Goal: Contribute content: Contribute content

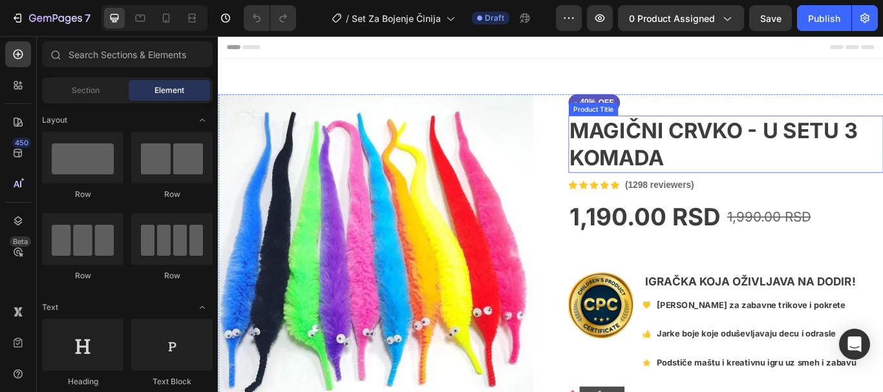
click at [711, 156] on h1 "MAGIČNI CRVKO - U SETU 3 KOMADA" at bounding box center [809, 162] width 367 height 67
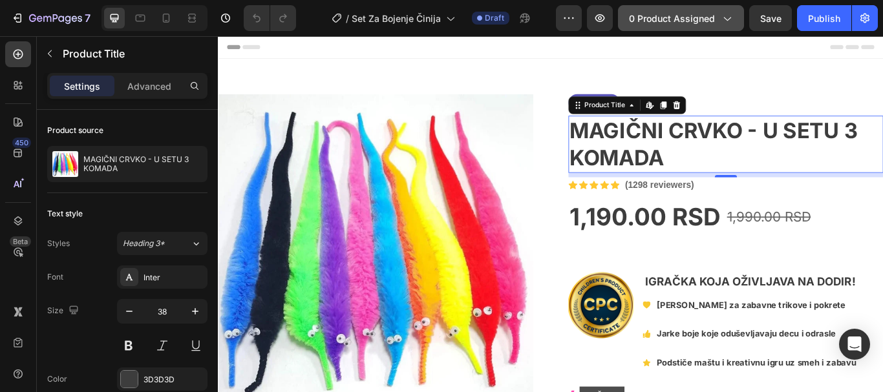
click at [670, 21] on span "0 product assigned" at bounding box center [672, 19] width 86 height 14
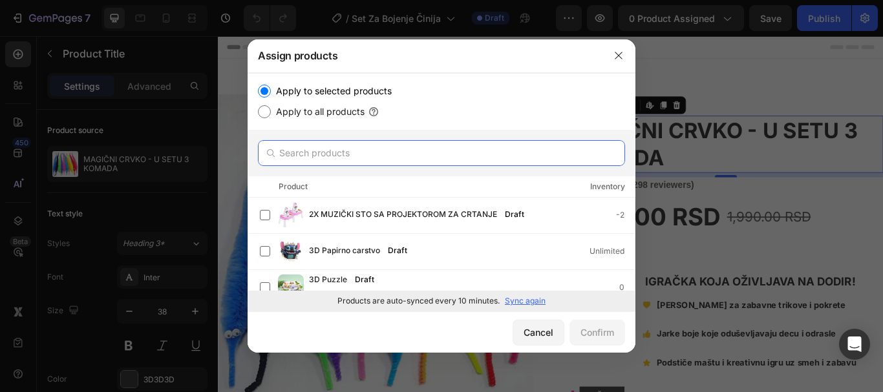
click at [448, 148] on input "text" at bounding box center [441, 153] width 367 height 26
paste input "Set Za Bojenje Činija"
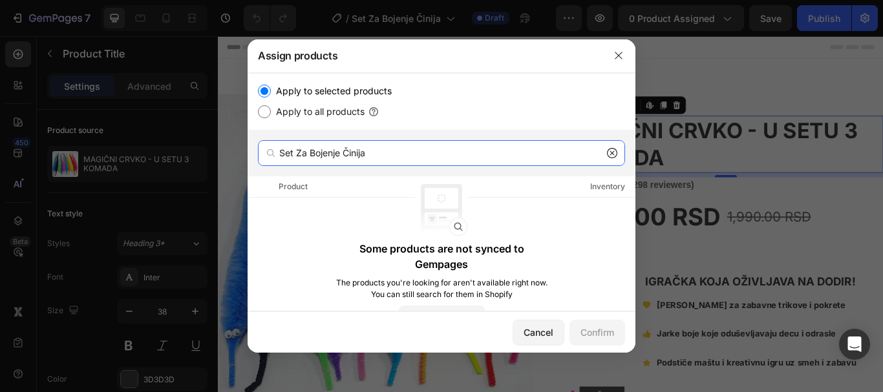
drag, startPoint x: 301, startPoint y: 152, endPoint x: 434, endPoint y: 153, distance: 133.8
click at [434, 153] on input "Set Za Bojenje Činija" at bounding box center [441, 153] width 367 height 26
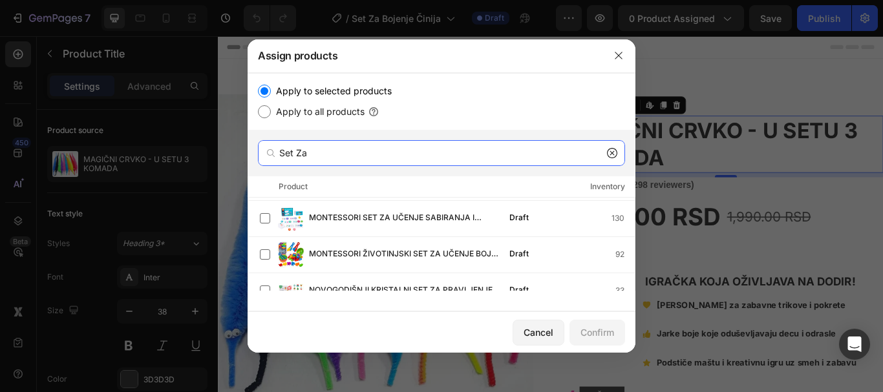
scroll to position [294, 0]
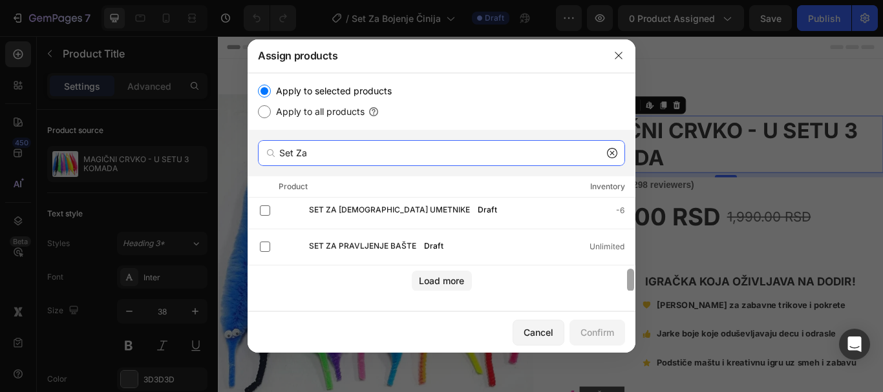
drag, startPoint x: 629, startPoint y: 206, endPoint x: 633, endPoint y: 297, distance: 91.2
click at [633, 297] on div "5 u 1 SET ZA BEBE Draft 0 GLITTER GLAM SET ZA KOSU Draft 594 INTERAKTIVNI SET Z…" at bounding box center [442, 298] width 388 height 200
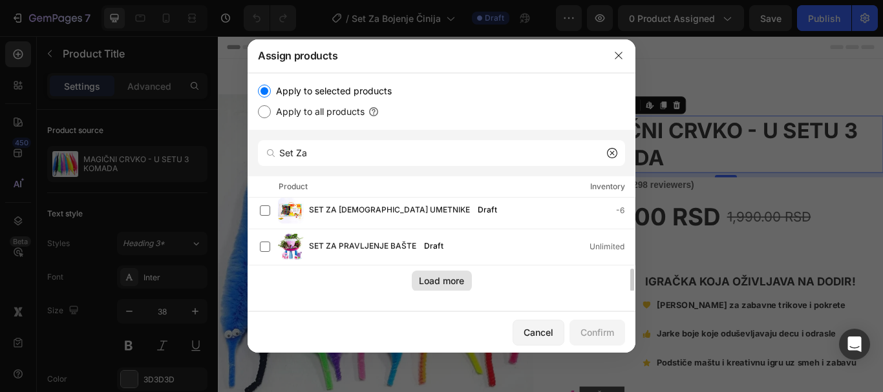
click at [427, 282] on div "Load more" at bounding box center [441, 281] width 45 height 14
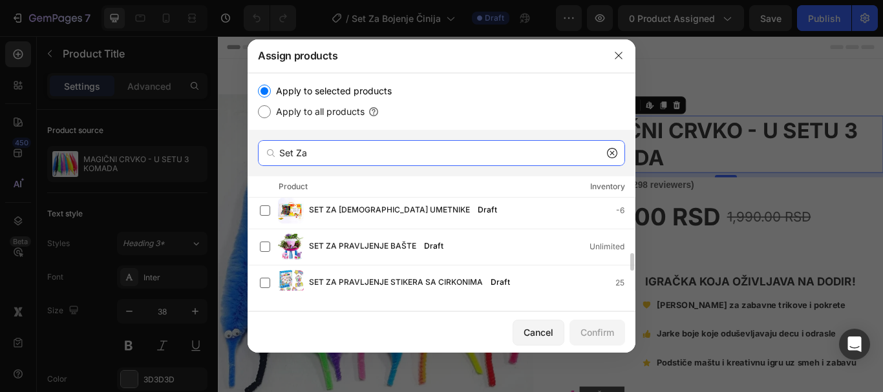
click at [428, 158] on input "Set Za" at bounding box center [441, 153] width 367 height 26
paste input "Bojenje Činija"
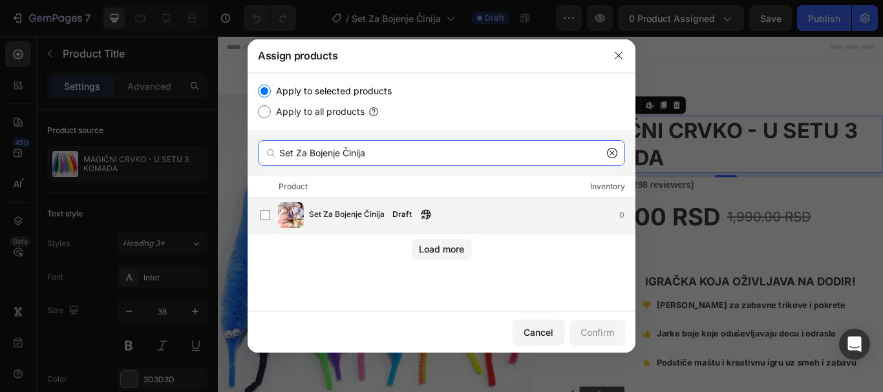
type input "Set Za Bojenje Činija"
click at [381, 211] on span "Set Za Bojenje Činija" at bounding box center [347, 215] width 76 height 14
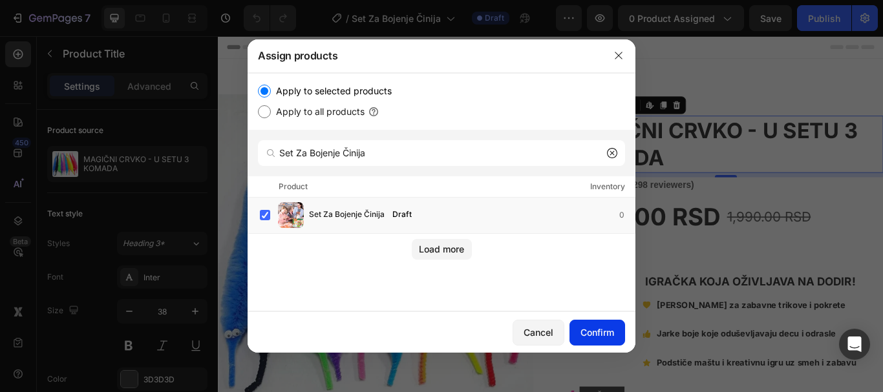
click at [600, 335] on div "Confirm" at bounding box center [597, 333] width 34 height 14
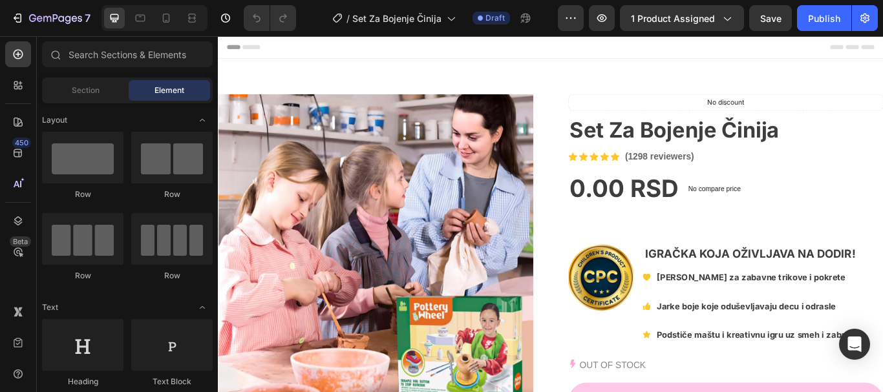
scroll to position [61, 0]
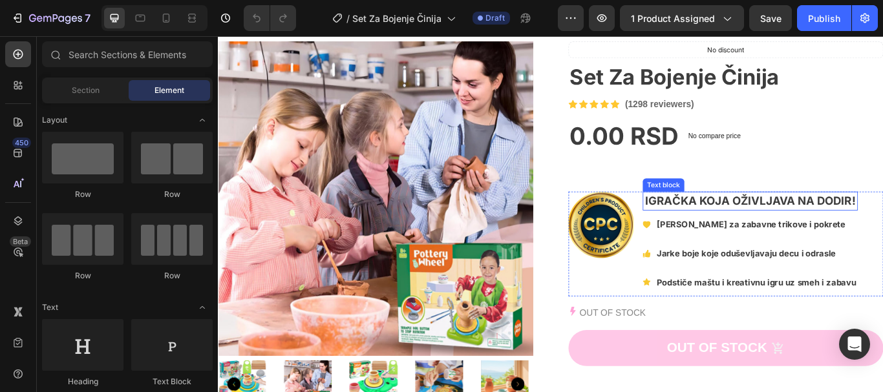
click at [819, 228] on strong "IGRAČKA KOJA OŽIVLJAVA NA DODIR!" at bounding box center [839, 229] width 246 height 16
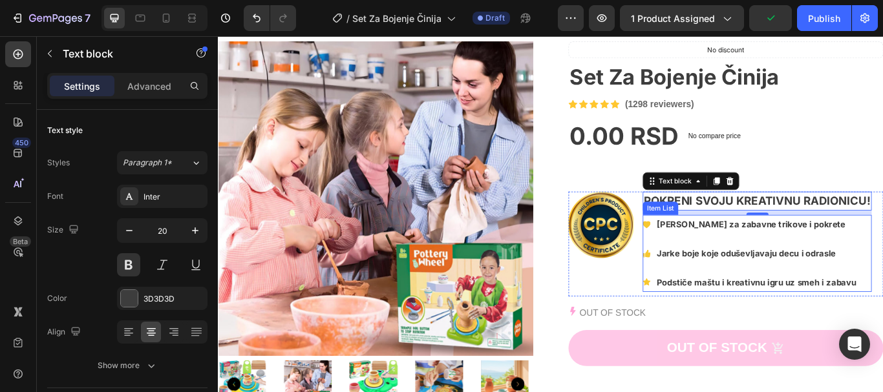
click at [760, 252] on strong "[PERSON_NAME] za zabavne trikove i pokrete" at bounding box center [839, 256] width 220 height 12
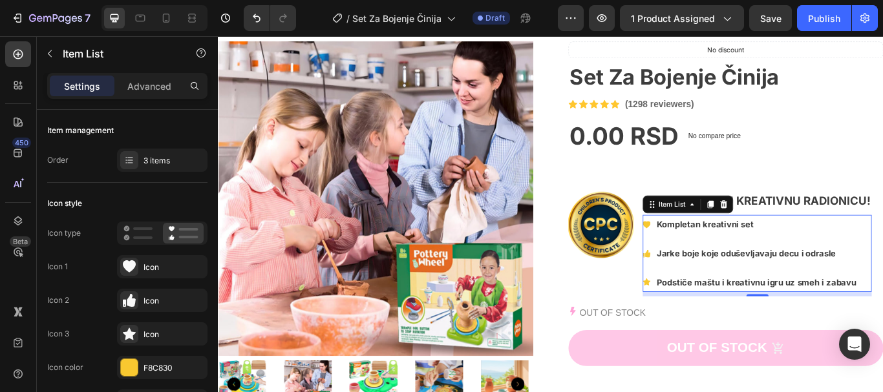
click at [770, 288] on strong "Jarke boje koje oduševljavaju decu i odrasle" at bounding box center [833, 290] width 209 height 12
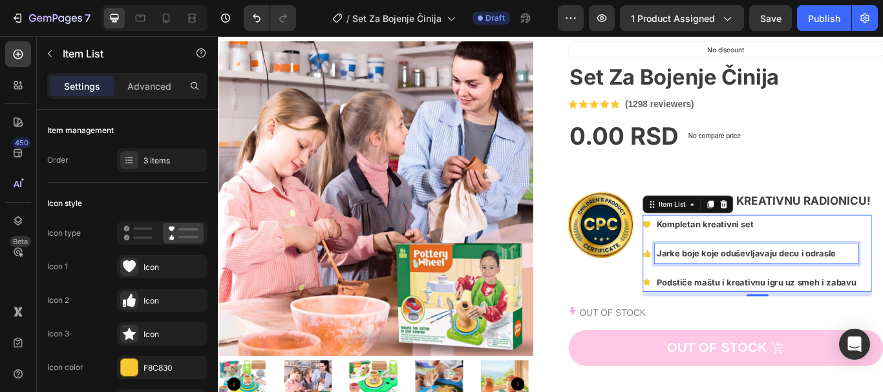
click at [770, 288] on strong "Jarke boje koje oduševljavaju decu i odrasle" at bounding box center [833, 290] width 209 height 12
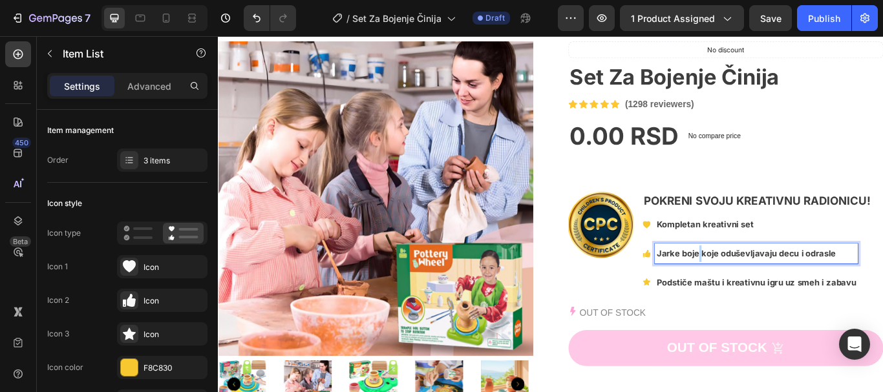
click at [770, 288] on strong "Jarke boje koje oduševljavaju decu i odrasle" at bounding box center [833, 290] width 209 height 12
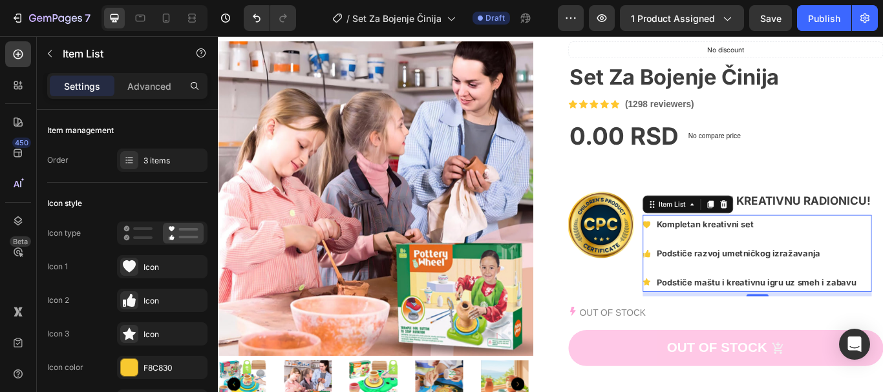
click at [783, 323] on strong "Podstiče maštu i kreativnu igru uz smeh i zabavu" at bounding box center [845, 323] width 233 height 12
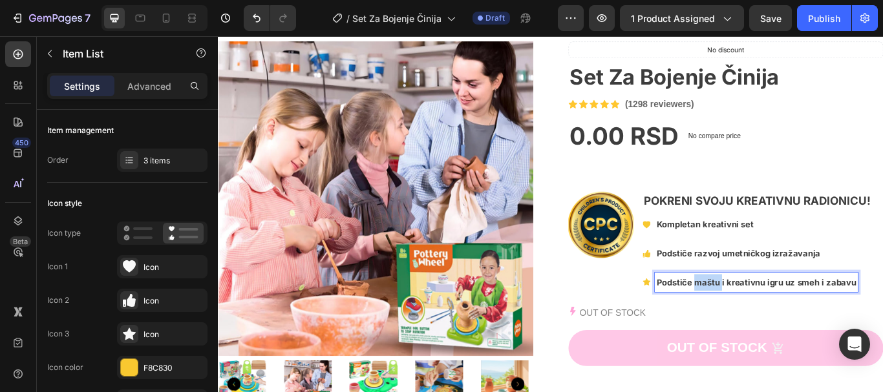
click at [783, 323] on strong "Podstiče maštu i kreativnu igru uz smeh i zabavu" at bounding box center [845, 323] width 233 height 12
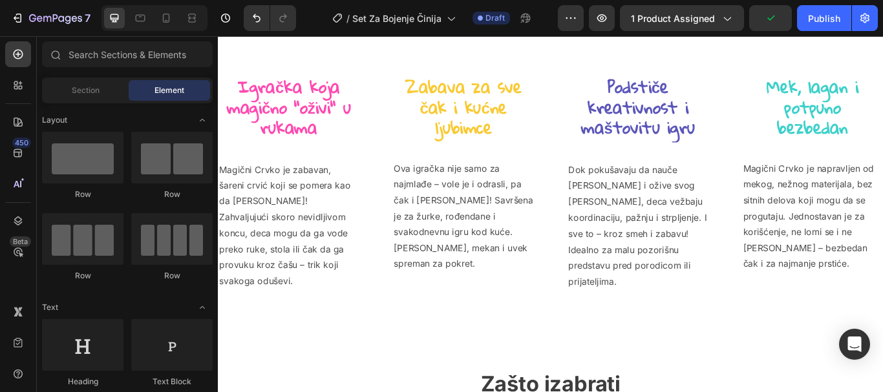
scroll to position [519, 0]
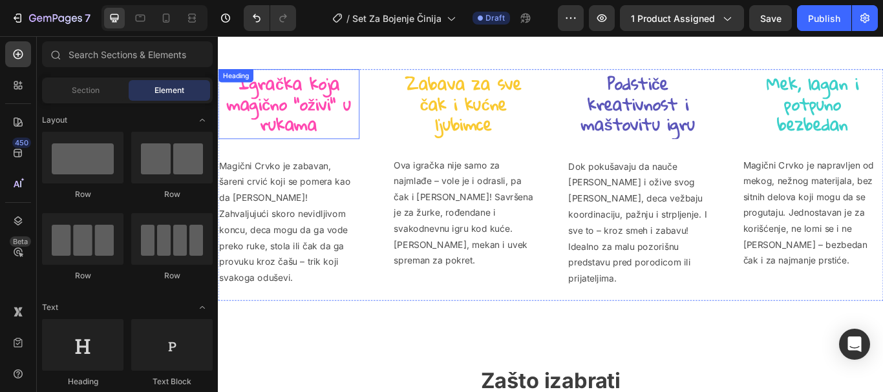
click at [271, 101] on strong "Igračka koja magično "oživi" u rukama" at bounding box center [300, 115] width 145 height 84
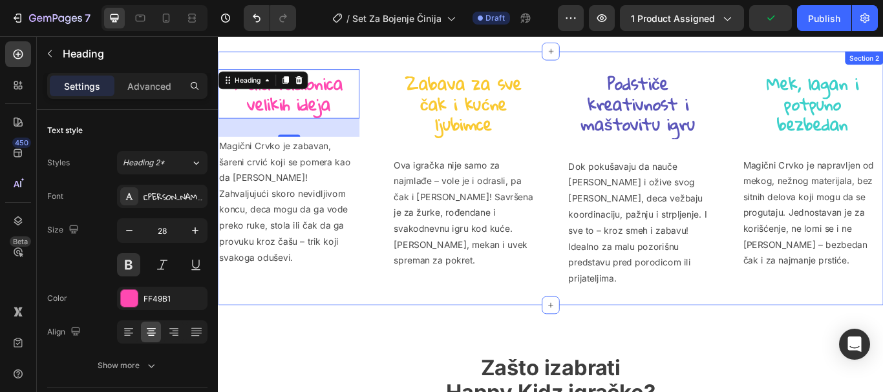
click at [505, 80] on strong "Zabava za sve čak i kućne ljubimce" at bounding box center [503, 115] width 135 height 84
click at [505, 178] on p "Ova igračka nije samo za najmlađe – vole je i odrasli, pa čak i [PERSON_NAME]! …" at bounding box center [504, 243] width 162 height 131
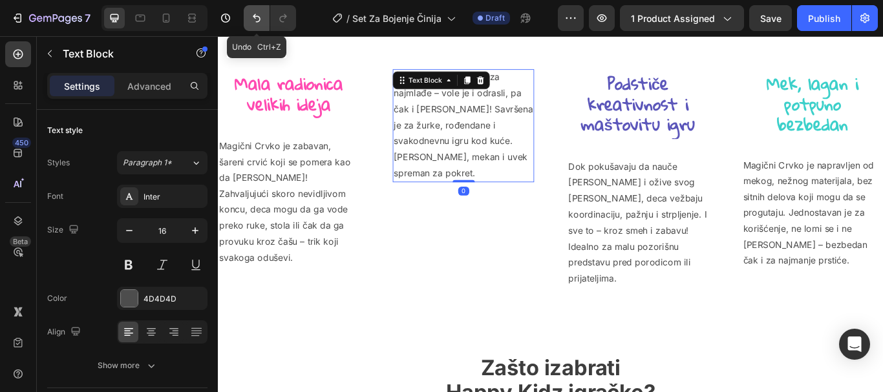
click at [253, 17] on icon "Undo/Redo" at bounding box center [257, 18] width 8 height 8
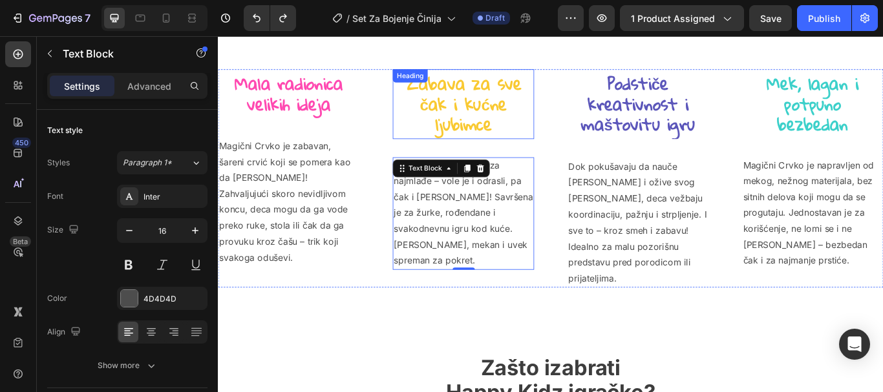
click at [489, 91] on strong "Zabava za sve čak i kućne ljubimce" at bounding box center [503, 115] width 135 height 84
click at [462, 90] on div "Heading" at bounding box center [441, 83] width 41 height 16
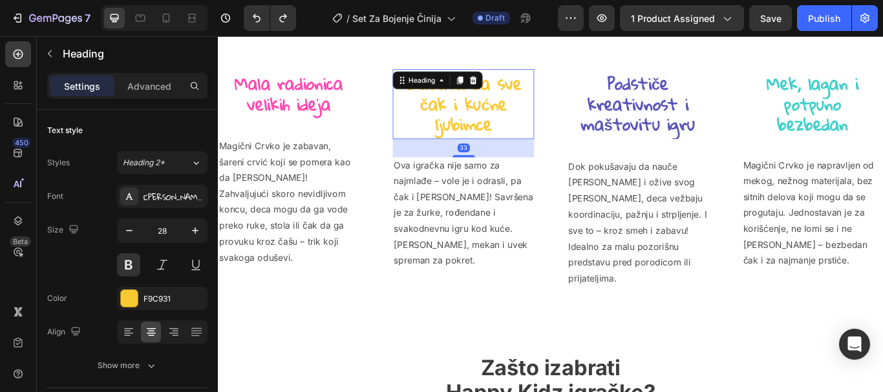
click at [493, 116] on strong "Zabava za sve čak i kućne ljubimce" at bounding box center [503, 115] width 135 height 84
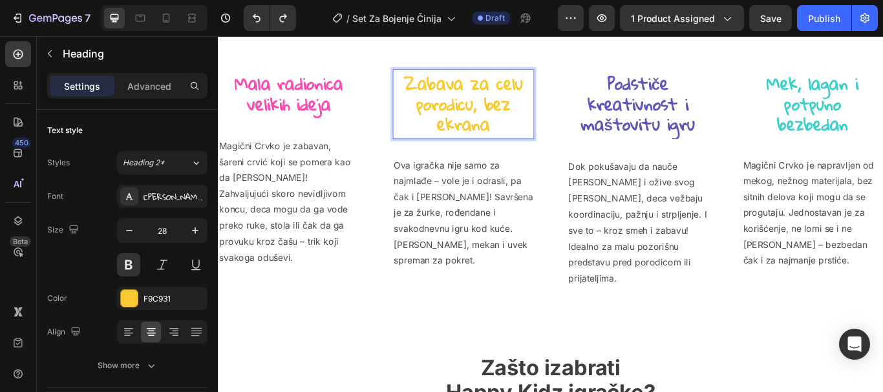
scroll to position [1, 0]
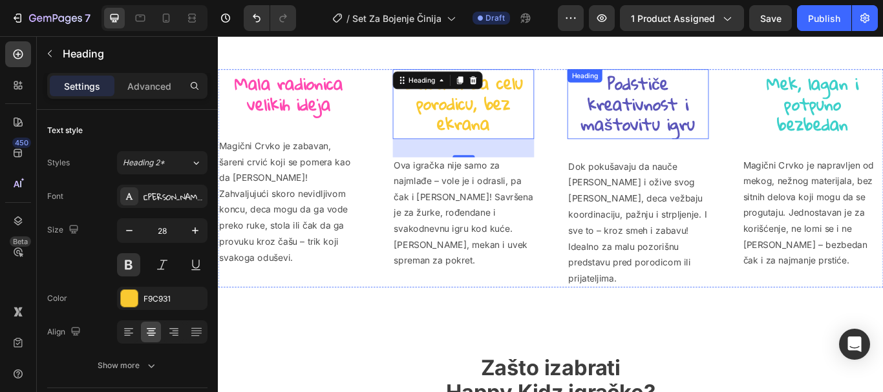
click at [692, 100] on strong "Podstiče kreativnost i maštovitu igru" at bounding box center [707, 115] width 133 height 84
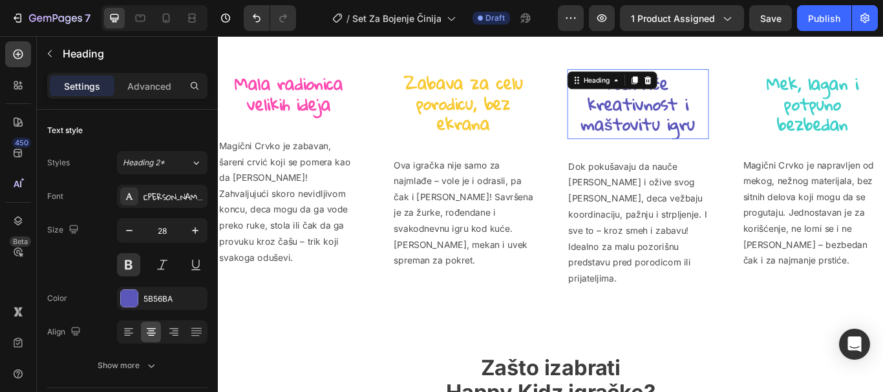
click at [692, 100] on strong "Podstiče kreativnost i maštovitu igru" at bounding box center [707, 115] width 133 height 84
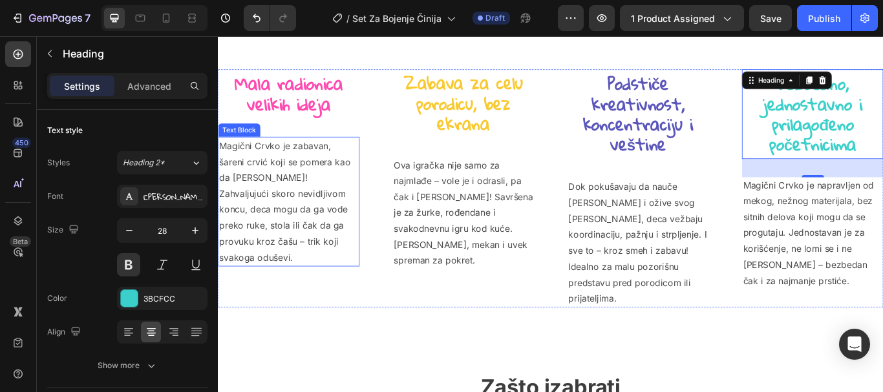
click at [275, 209] on p "Magični Crvko je zabavan, šareni crvić koji se pomera kao da [PERSON_NAME]! Zah…" at bounding box center [300, 229] width 162 height 149
click at [279, 207] on p "Magični Crvko je zabavan, šareni crvić koji se pomera kao da [PERSON_NAME]! Zah…" at bounding box center [300, 229] width 162 height 149
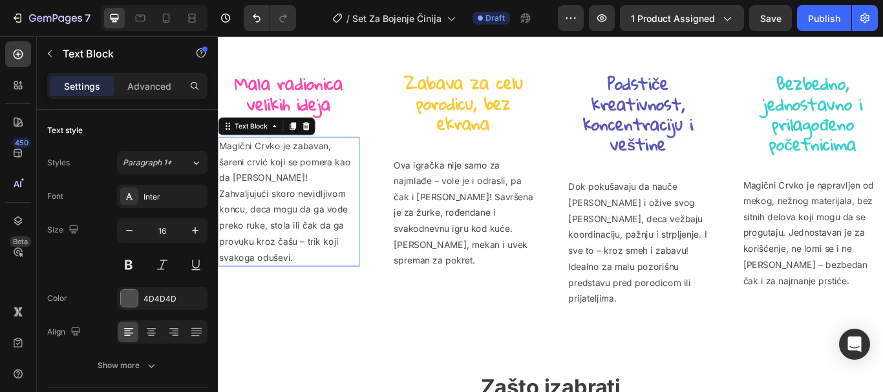
click at [279, 207] on p "Magični Crvko je zabavan, šareni crvić koji se pomera kao da [PERSON_NAME]! Zah…" at bounding box center [300, 229] width 162 height 149
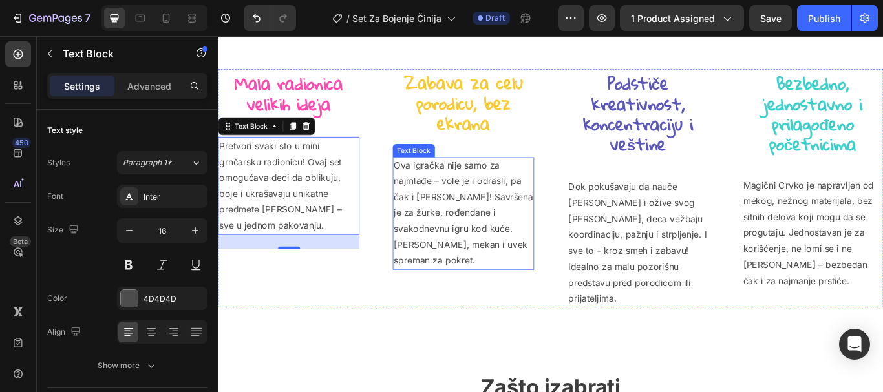
click at [520, 260] on p "Ova igračka nije samo za najmlađe – vole je i odrasli, pa čak i [PERSON_NAME]! …" at bounding box center [504, 243] width 162 height 131
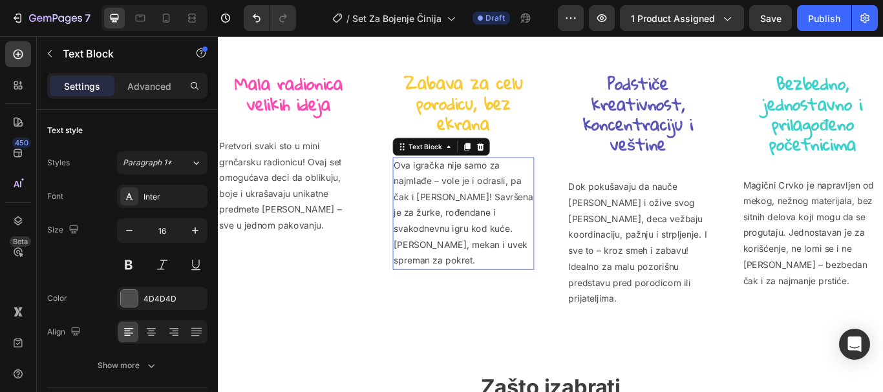
click at [520, 260] on p "Ova igračka nije samo za najmlađe – vole je i odrasli, pa čak i [PERSON_NAME]! …" at bounding box center [504, 243] width 162 height 131
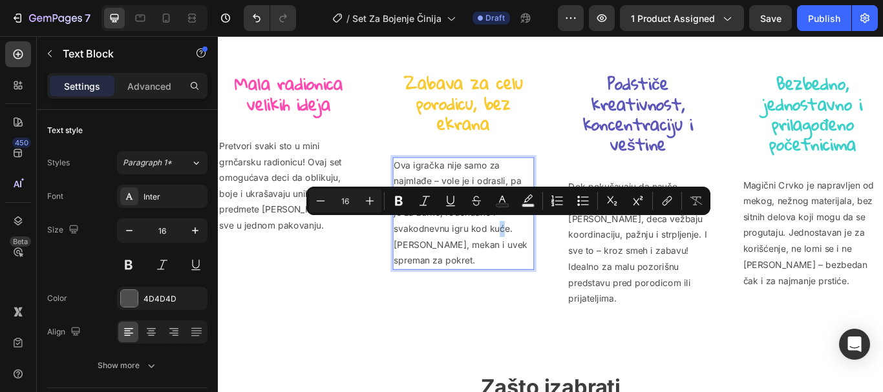
click at [506, 260] on p "Ova igračka nije samo za najmlađe – vole je i odrasli, pa čak i [PERSON_NAME]! …" at bounding box center [504, 243] width 162 height 131
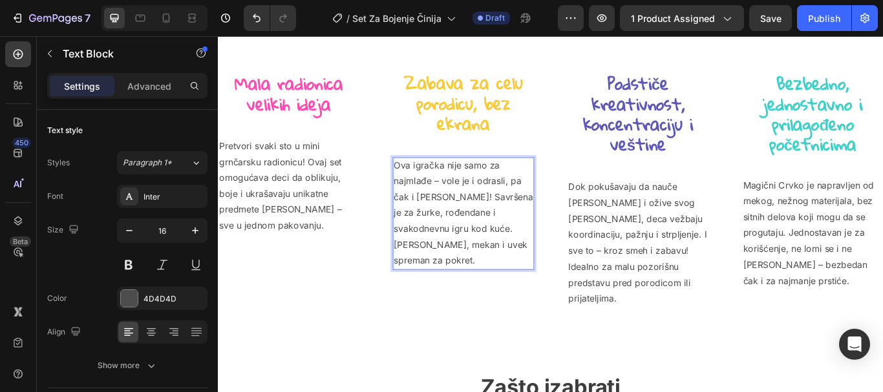
click at [506, 260] on p "Ova igračka nije samo za najmlađe – vole je i odrasli, pa čak i [PERSON_NAME]! …" at bounding box center [504, 243] width 162 height 131
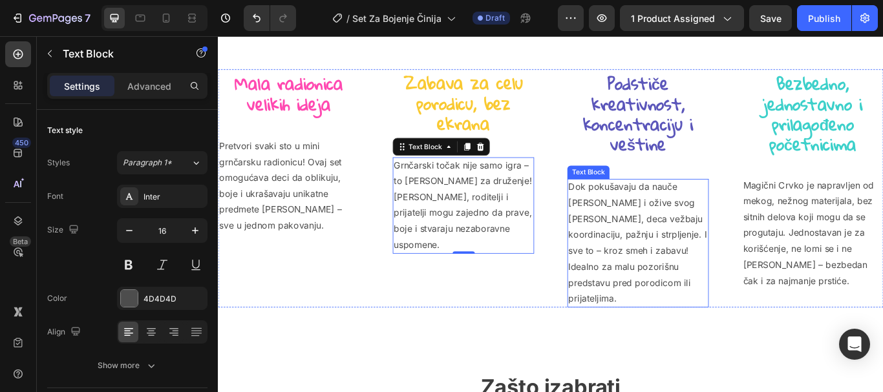
click at [673, 246] on p "Dok pokušavaju da nauče [PERSON_NAME] i ožive svog [PERSON_NAME], deca vežbaju …" at bounding box center [707, 277] width 162 height 149
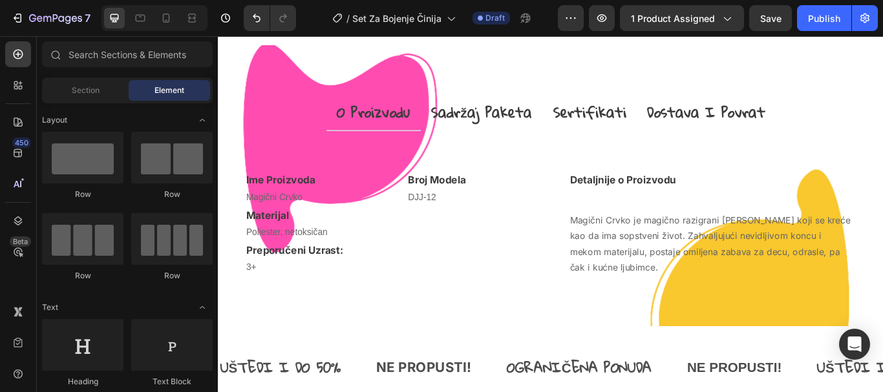
scroll to position [1248, 0]
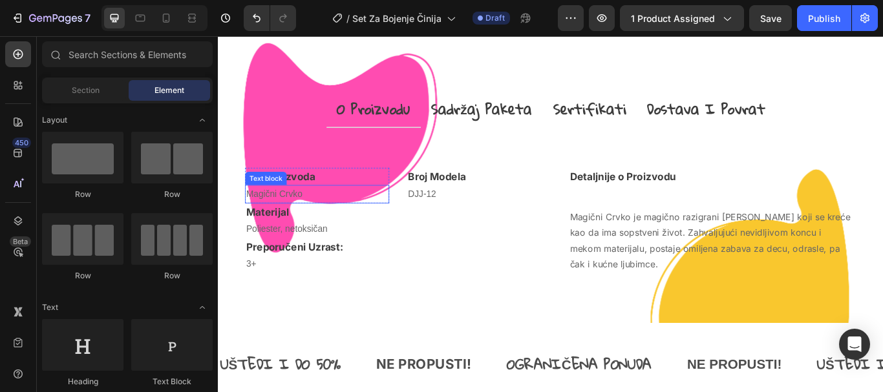
click at [284, 230] on p "Magični Crvko" at bounding box center [332, 220] width 165 height 19
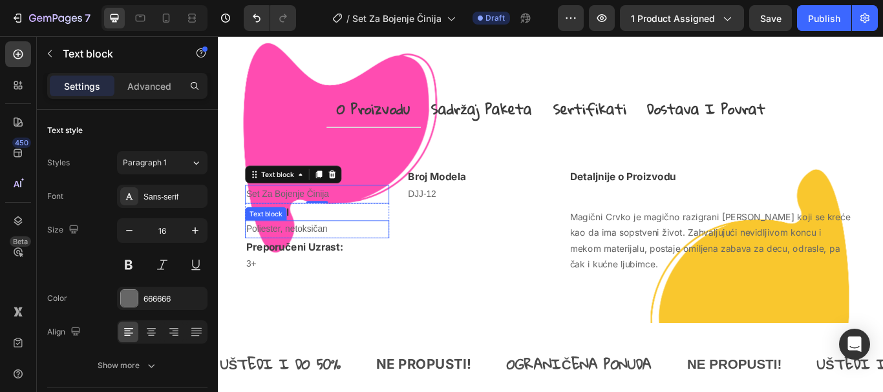
click at [328, 271] on p "Poliester, netoksičan" at bounding box center [332, 262] width 165 height 19
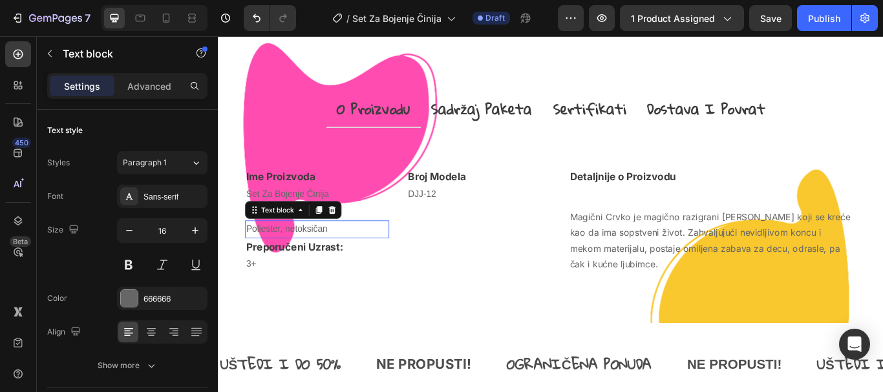
click at [328, 271] on p "Poliester, netoksičan" at bounding box center [332, 262] width 165 height 19
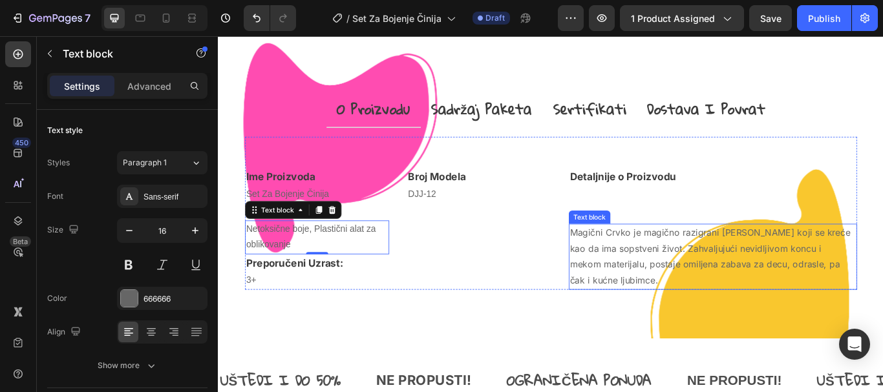
click at [690, 325] on p "Magični Crvko je magično razigrani [PERSON_NAME] koji se kreće kao da ima sopst…" at bounding box center [795, 294] width 334 height 74
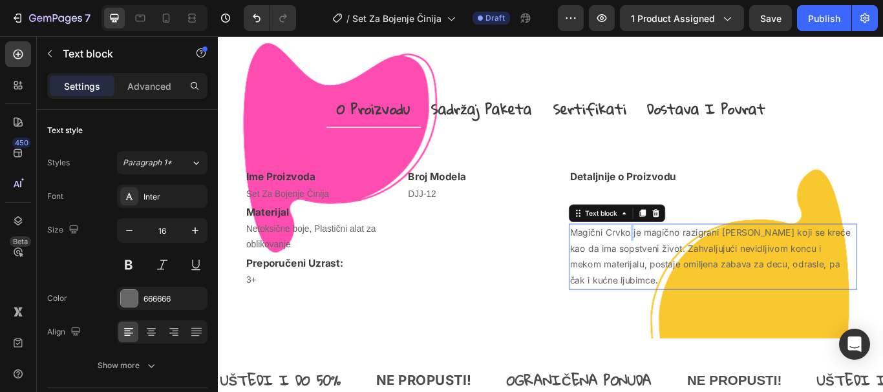
click at [690, 325] on p "Magični Crvko je magično razigrani [PERSON_NAME] koji se kreće kao da ima sopst…" at bounding box center [795, 294] width 334 height 74
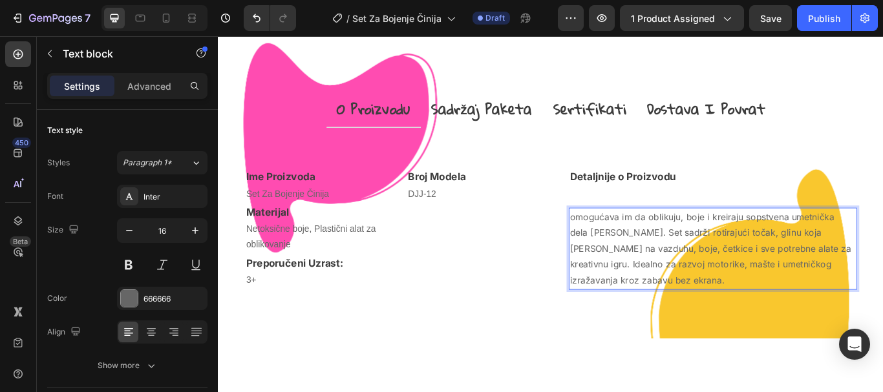
scroll to position [1229, 0]
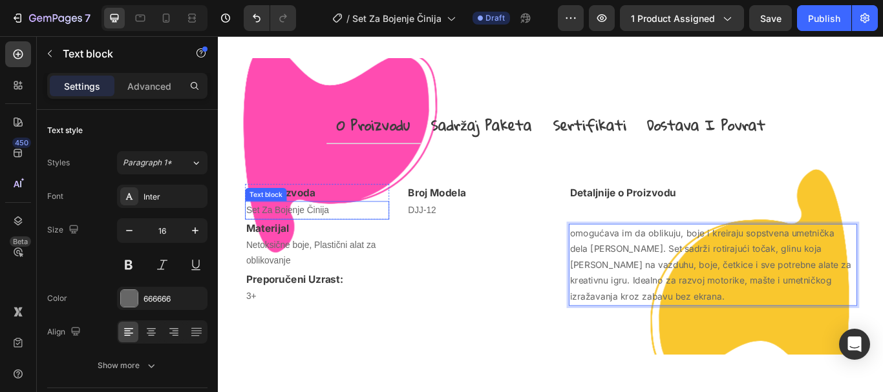
click at [318, 249] on p "Set Za Bojenje Činija" at bounding box center [332, 239] width 165 height 19
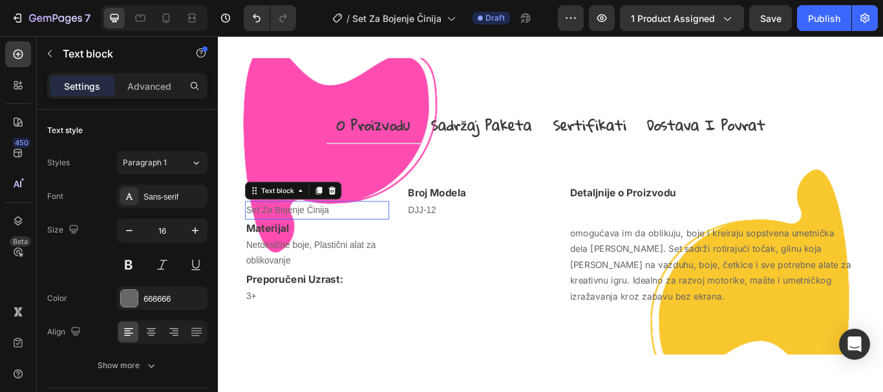
click at [318, 249] on p "Set Za Bojenje Činija" at bounding box center [332, 239] width 165 height 19
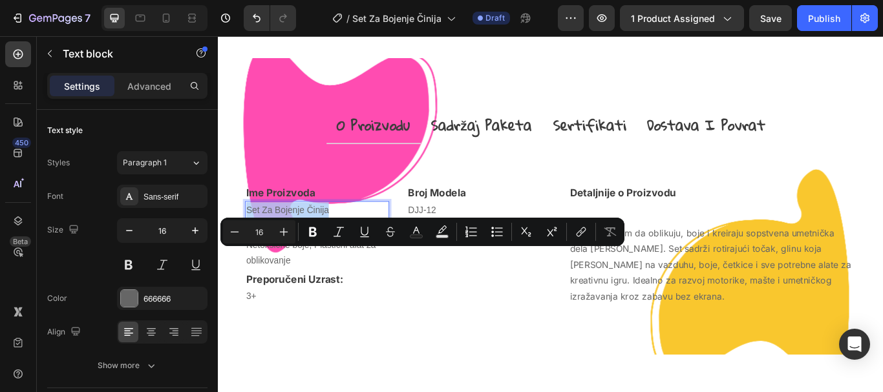
copy p "Set Za Bojenje Činija"
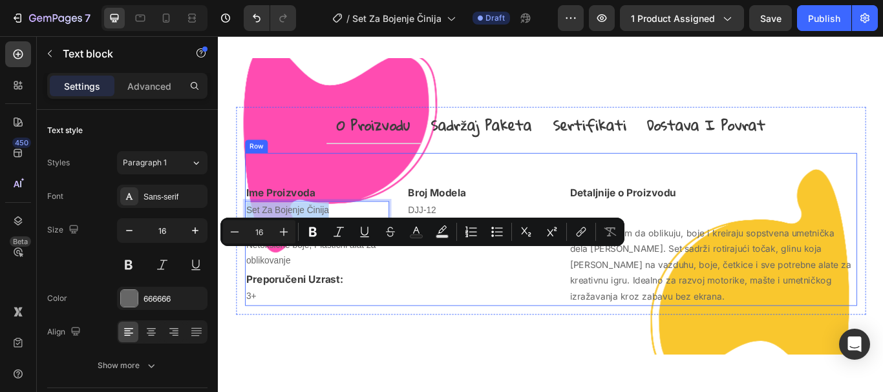
click at [631, 319] on p "omogućava im da oblikuju, boje i kreiraju sopstvena umetnička dela [PERSON_NAME…" at bounding box center [795, 303] width 334 height 93
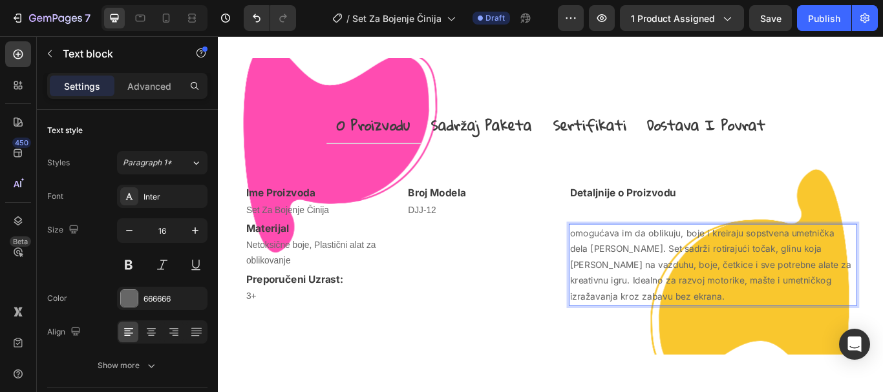
click at [628, 319] on p "omogućava im da oblikuju, boje i kreiraju sopstvena umetnička dela [PERSON_NAME…" at bounding box center [795, 303] width 334 height 93
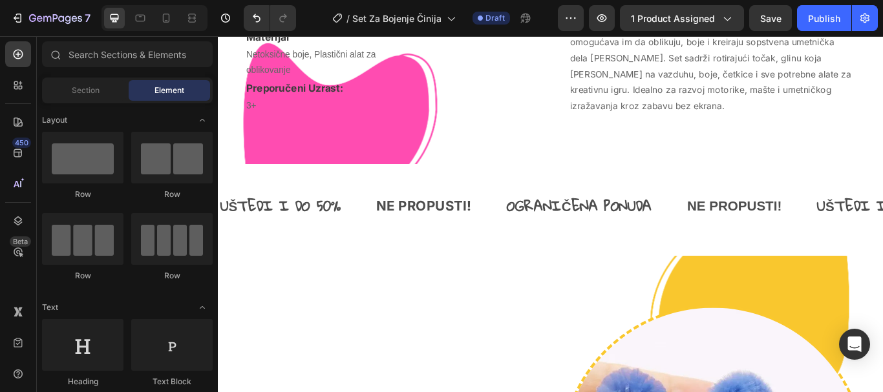
scroll to position [1355, 0]
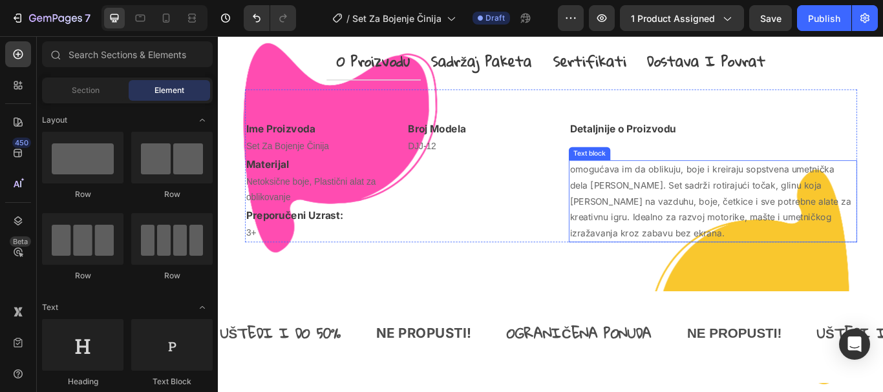
click at [703, 200] on p "omogućava im da oblikuju, boje i kreiraju sopstvena umetnička dela [PERSON_NAME…" at bounding box center [795, 229] width 334 height 93
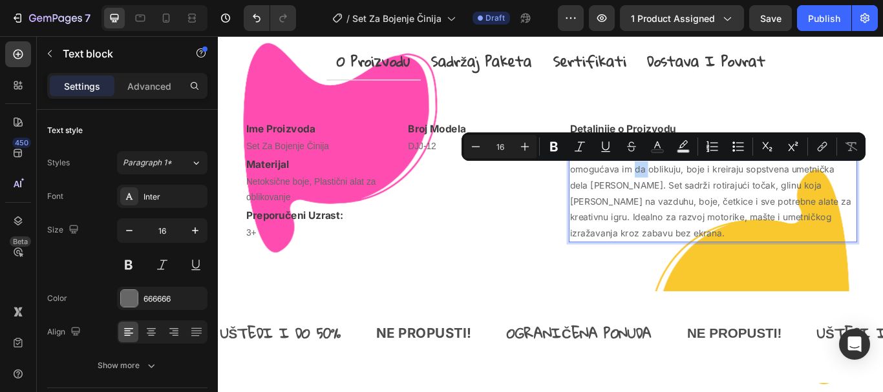
click at [631, 191] on p "omogućava im da oblikuju, boje i kreiraju sopstvena umetnička dela [PERSON_NAME…" at bounding box center [795, 229] width 334 height 93
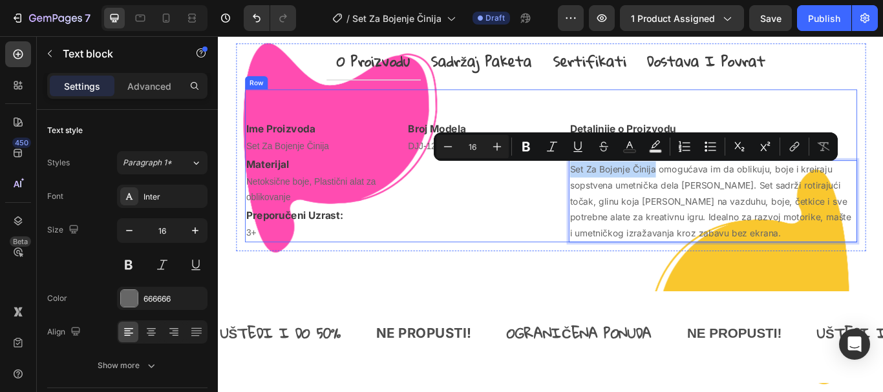
drag, startPoint x: 721, startPoint y: 189, endPoint x: 613, endPoint y: 198, distance: 108.3
click at [613, 198] on div "Ime Proizvoda Text block Set Za Bojenje Činija Text block Row Materijal Text bl…" at bounding box center [606, 188] width 714 height 178
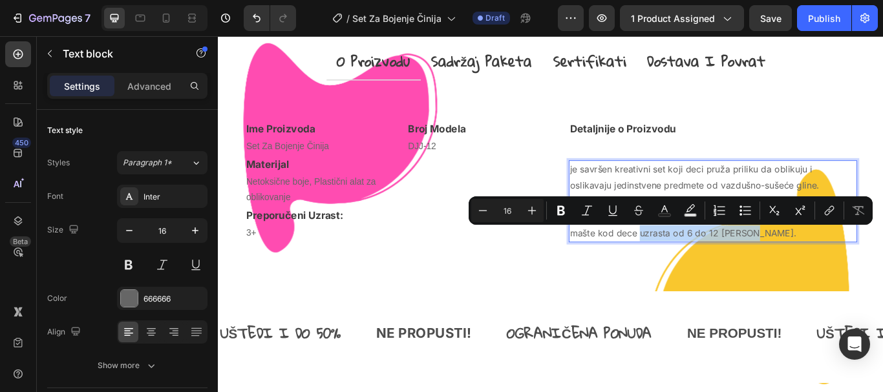
drag, startPoint x: 845, startPoint y: 264, endPoint x: 705, endPoint y: 266, distance: 139.6
click at [705, 266] on p "je savršen kreativni set koji deci pruža priliku da oblikuju i oslikavaju jedin…" at bounding box center [795, 229] width 334 height 93
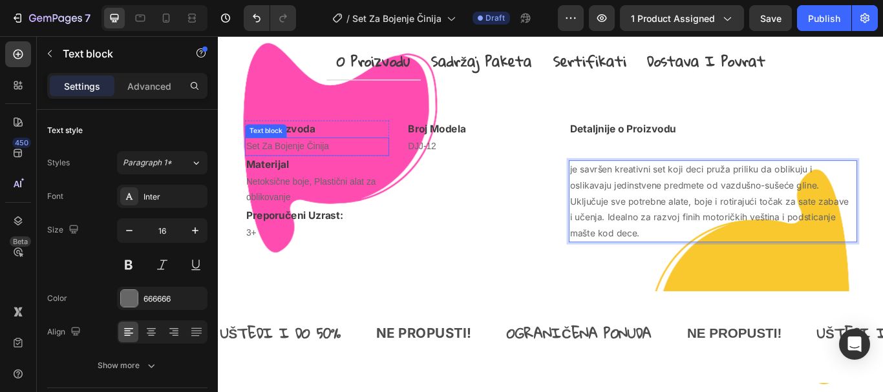
click at [313, 162] on p "Set Za Bojenje Činija" at bounding box center [332, 165] width 165 height 19
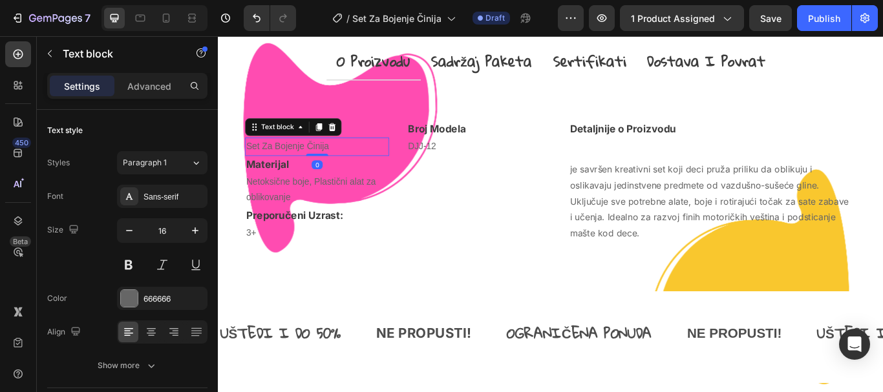
click at [313, 162] on p "Set Za Bojenje Činija" at bounding box center [332, 165] width 165 height 19
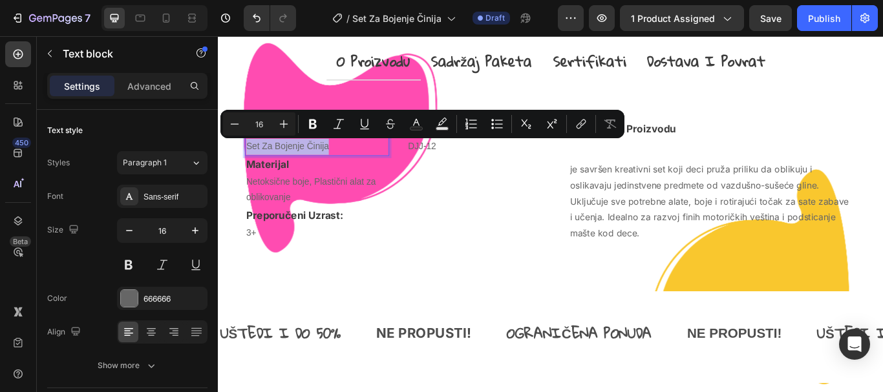
copy p "Set Za Bojenje Činija"
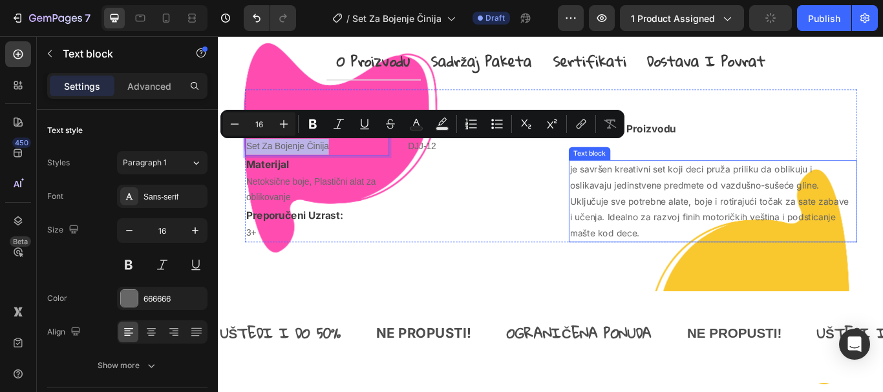
click at [638, 209] on p "je savršen kreativni set koji deci pruža priliku da oblikuju i oslikavaju jedin…" at bounding box center [795, 229] width 334 height 93
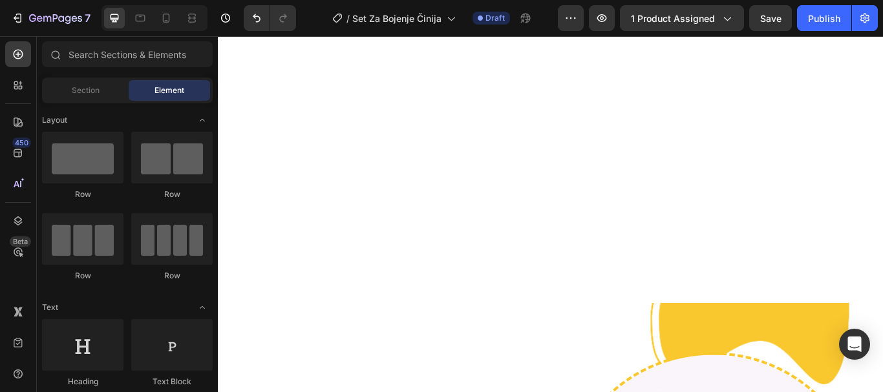
scroll to position [1891, 0]
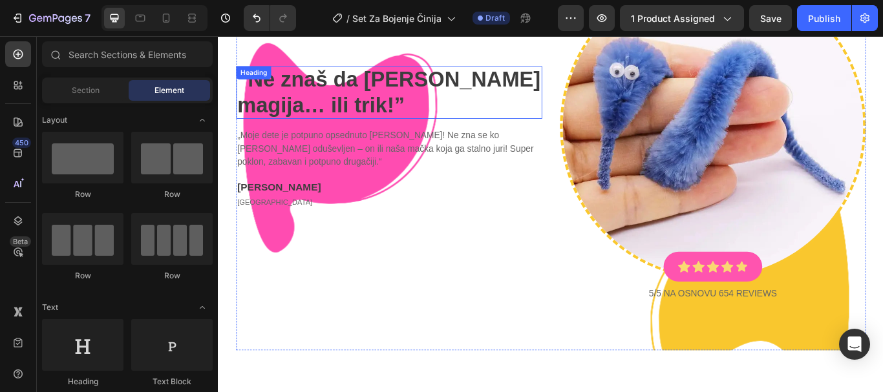
click at [288, 114] on h2 "“ Ne znaš da [PERSON_NAME] magija… ili trik! ”" at bounding box center [417, 101] width 357 height 61
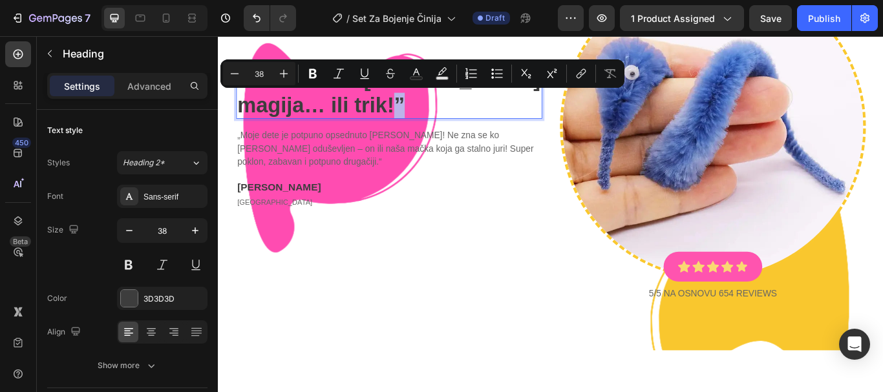
click at [286, 114] on p "“ Ne znaš da [PERSON_NAME] magija… ili trik! ”" at bounding box center [417, 101] width 354 height 59
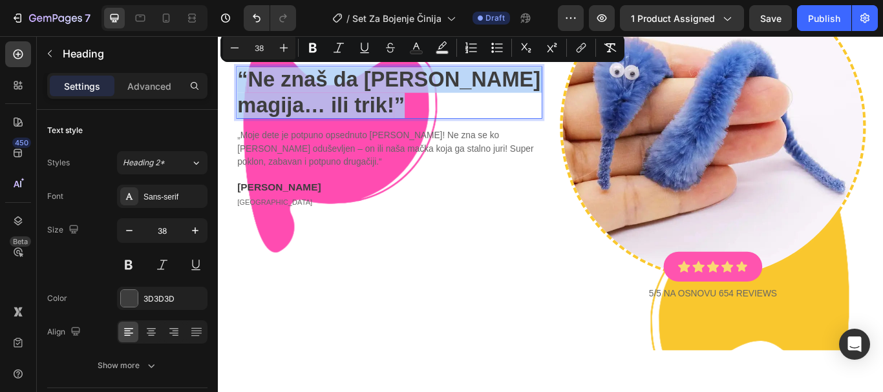
click at [285, 114] on strong "Ne znaš da [PERSON_NAME] magija… ili trik!" at bounding box center [417, 101] width 354 height 57
drag, startPoint x: 284, startPoint y: 114, endPoint x: 257, endPoint y: 85, distance: 39.8
click at [257, 85] on strong "Ne znaš da [PERSON_NAME] magija… ili trik!" at bounding box center [417, 101] width 354 height 57
click at [266, 97] on strong "Ne znaš da [PERSON_NAME] magija… ili trik!" at bounding box center [417, 101] width 354 height 57
drag, startPoint x: 283, startPoint y: 110, endPoint x: 255, endPoint y: 93, distance: 32.5
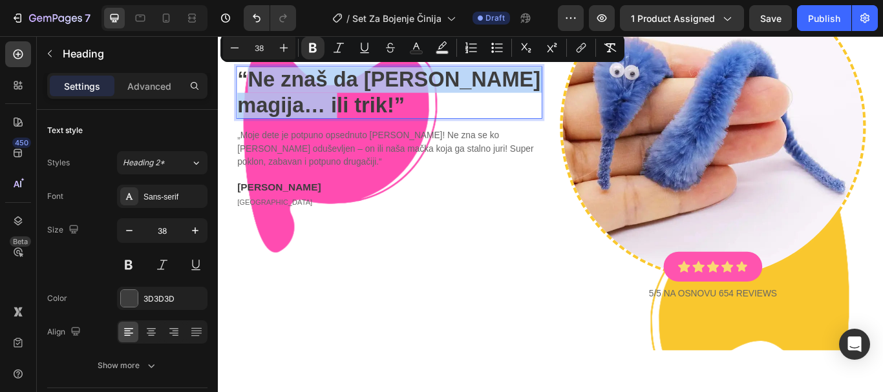
click at [255, 93] on strong "Ne znaš da [PERSON_NAME] magija… ili trik!" at bounding box center [417, 101] width 354 height 57
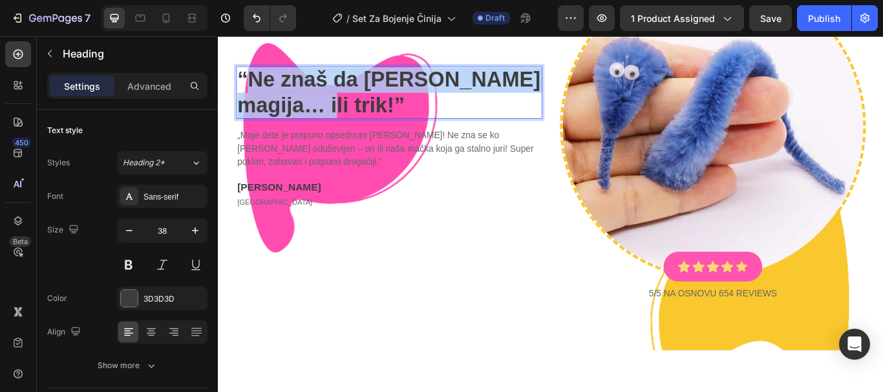
scroll to position [1876, 0]
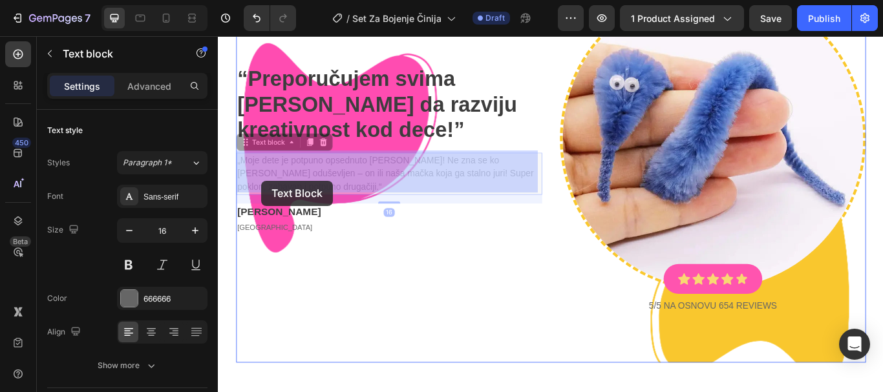
drag, startPoint x: 279, startPoint y: 211, endPoint x: 271, endPoint y: 207, distance: 8.7
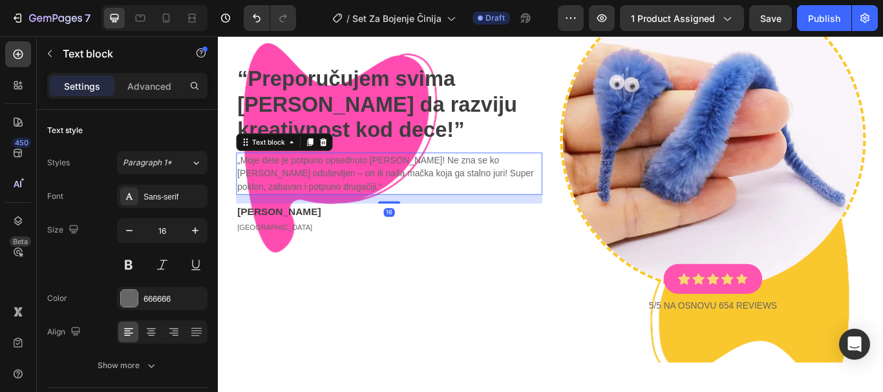
click at [271, 207] on p "„Moje dete je potpuno opsednuto [PERSON_NAME]! Ne zna se ko [PERSON_NAME] oduše…" at bounding box center [417, 197] width 354 height 47
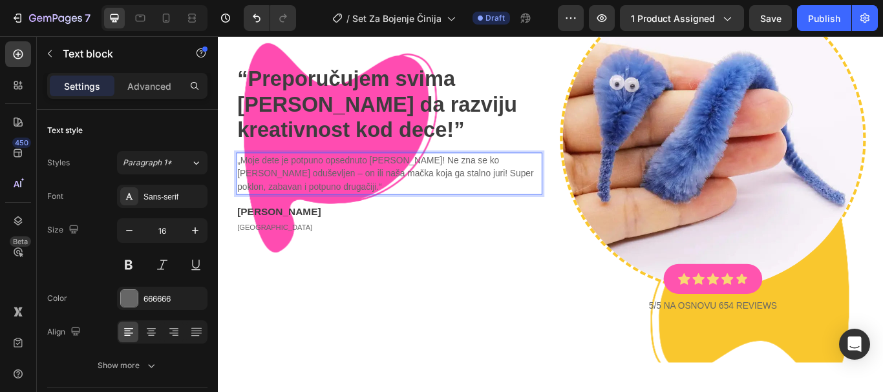
drag, startPoint x: 279, startPoint y: 211, endPoint x: 253, endPoint y: 196, distance: 29.5
click at [252, 196] on p "„Moje dete je potpuno opsednuto [PERSON_NAME]! Ne zna se ko [PERSON_NAME] oduše…" at bounding box center [417, 197] width 354 height 47
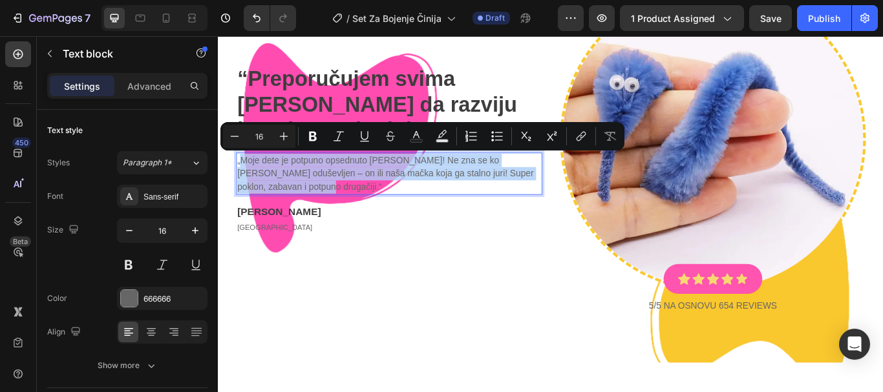
drag, startPoint x: 244, startPoint y: 178, endPoint x: 281, endPoint y: 212, distance: 49.8
click at [281, 212] on p "„Moje dete je potpuno opsednuto [PERSON_NAME]! Ne zna se ko [PERSON_NAME] oduše…" at bounding box center [417, 197] width 354 height 47
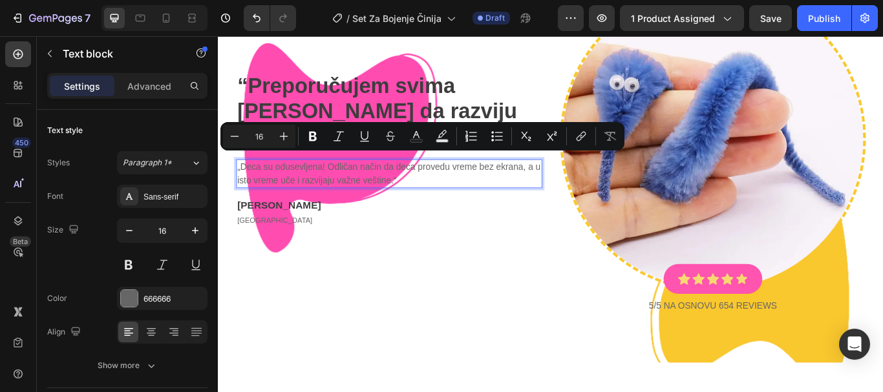
scroll to position [1883, 0]
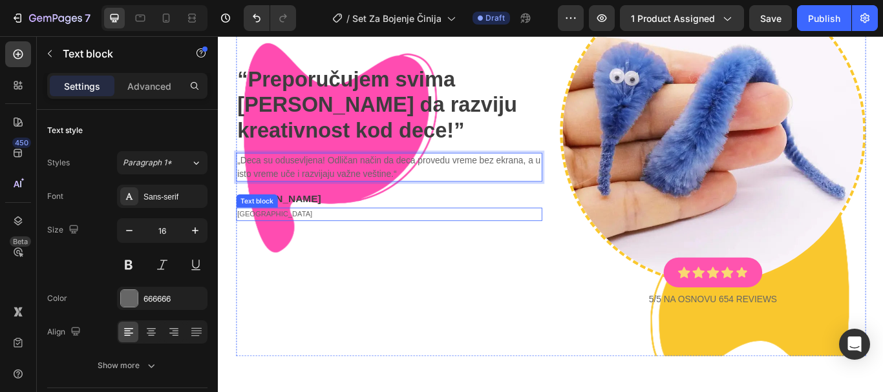
click at [260, 223] on div "Text block" at bounding box center [262, 229] width 43 height 12
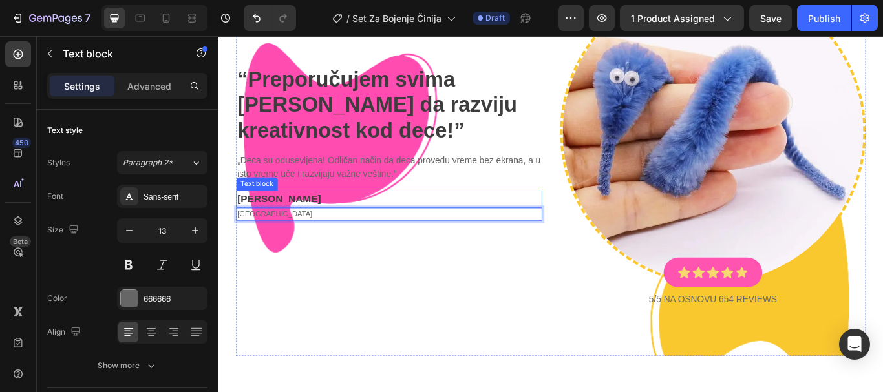
click at [265, 224] on p "[PERSON_NAME]" at bounding box center [417, 226] width 354 height 17
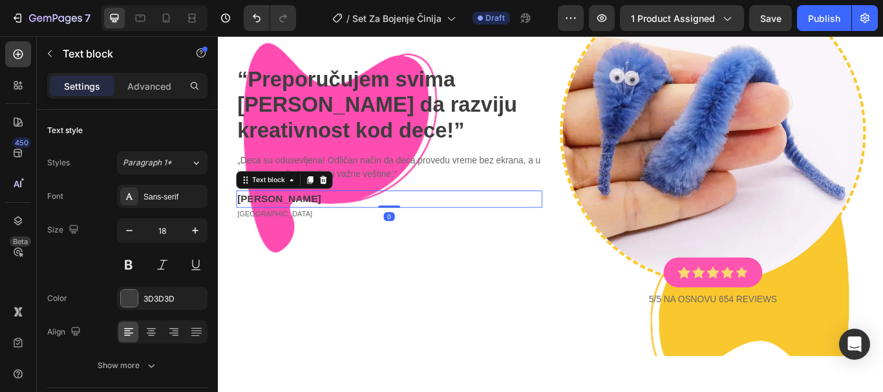
click at [265, 224] on p "[PERSON_NAME]" at bounding box center [417, 226] width 354 height 17
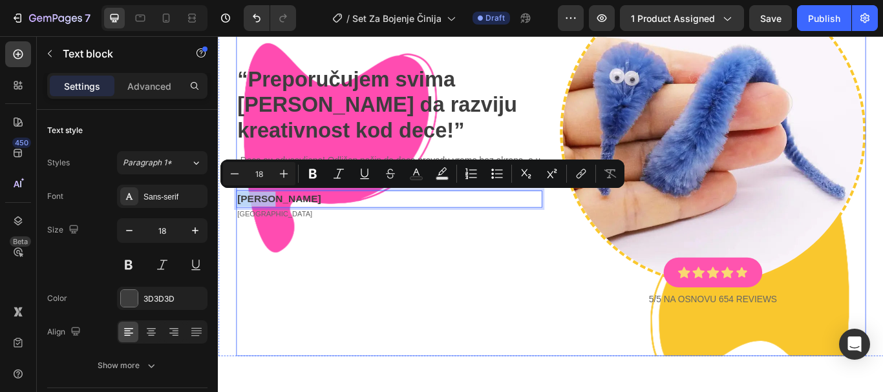
click at [266, 292] on div "“ Preporučujem svima [PERSON_NAME] da razviju kreativnost kod dece! ” Heading „…" at bounding box center [417, 161] width 357 height 383
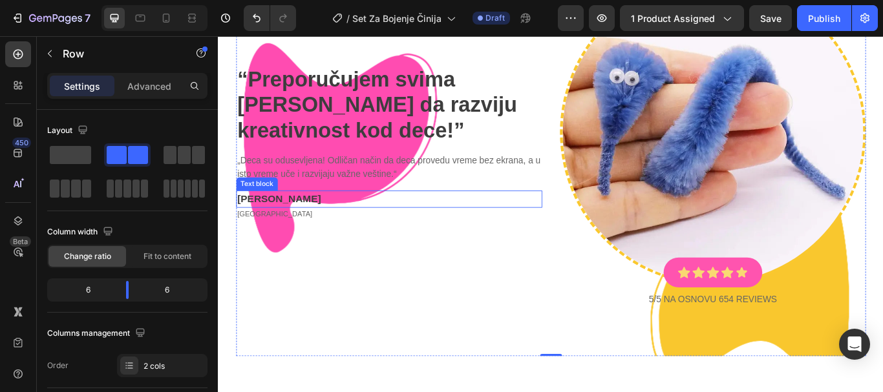
click at [306, 226] on p "[PERSON_NAME]" at bounding box center [417, 226] width 354 height 17
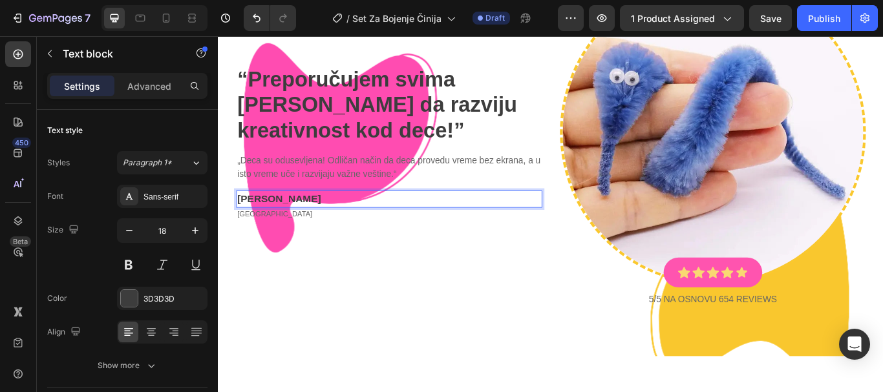
click at [281, 224] on p "[PERSON_NAME]" at bounding box center [417, 226] width 354 height 17
click at [264, 240] on p "[GEOGRAPHIC_DATA]" at bounding box center [417, 244] width 354 height 13
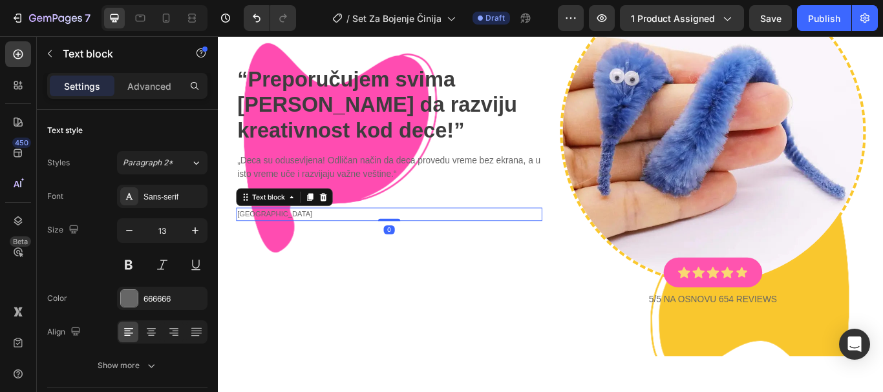
click at [264, 240] on p "[GEOGRAPHIC_DATA]" at bounding box center [417, 244] width 354 height 13
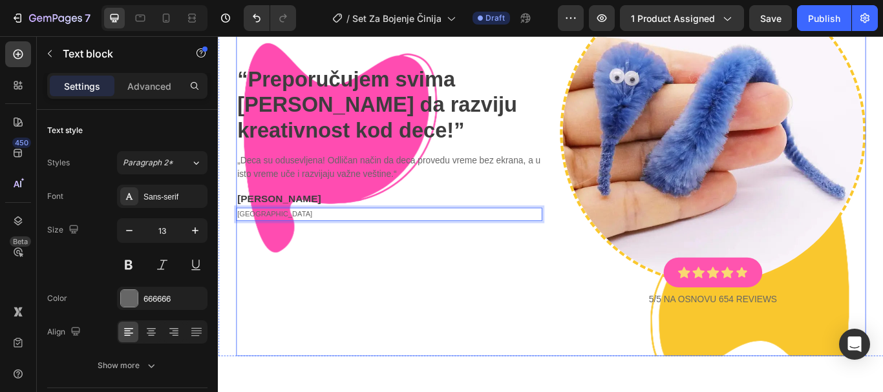
click at [341, 301] on div "“ Preporučujem svima [PERSON_NAME] da razviju kreativnost kod dece! ” Heading „…" at bounding box center [417, 161] width 357 height 383
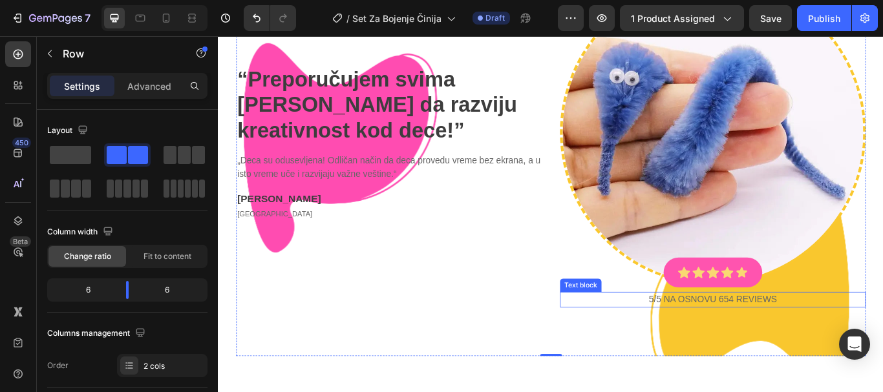
click at [800, 337] on p "5/5 NA OSNOVU 654 reviews" at bounding box center [794, 344] width 354 height 16
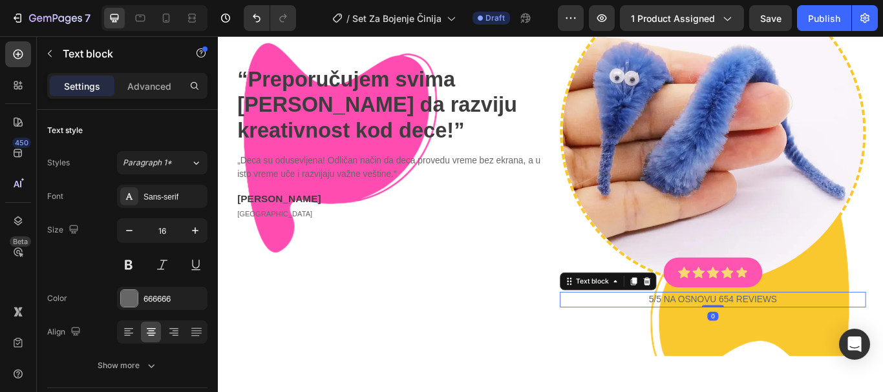
click at [800, 337] on p "5/5 NA OSNOVU 654 reviews" at bounding box center [794, 344] width 354 height 16
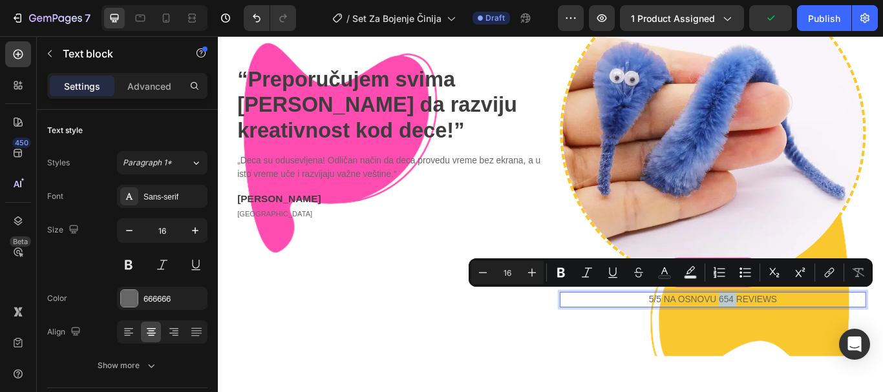
click at [800, 337] on p "5/5 NA OSNOVU 654 reviews" at bounding box center [794, 344] width 354 height 16
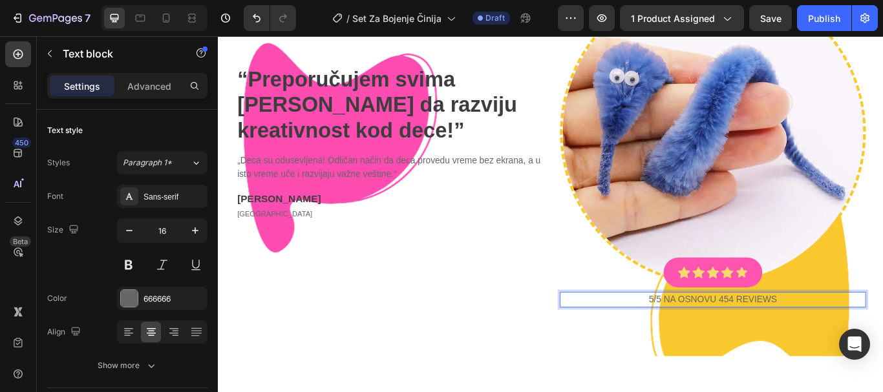
click at [804, 338] on p "5/5 NA OSNOVU 454 reviews" at bounding box center [794, 344] width 354 height 16
click at [809, 337] on p "5/5 NA OSNOVU 494 reviews" at bounding box center [794, 344] width 354 height 16
click at [465, 361] on div "“ Preporučujem svima [PERSON_NAME] da razviju kreativnost kod dece! ” Heading „…" at bounding box center [606, 161] width 734 height 496
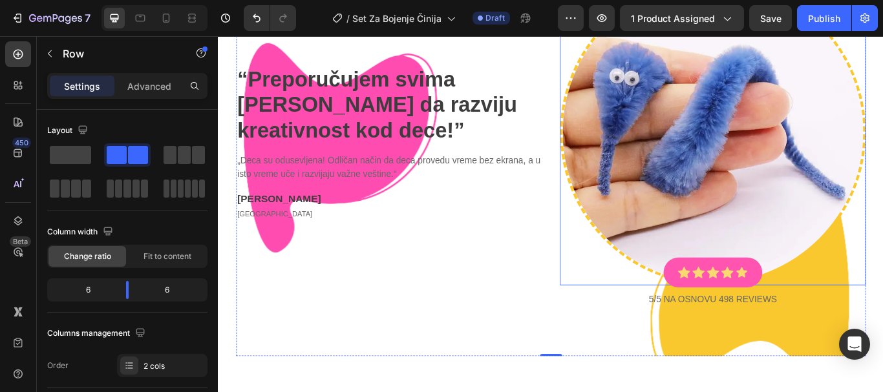
click at [743, 192] on img at bounding box center [794, 148] width 357 height 357
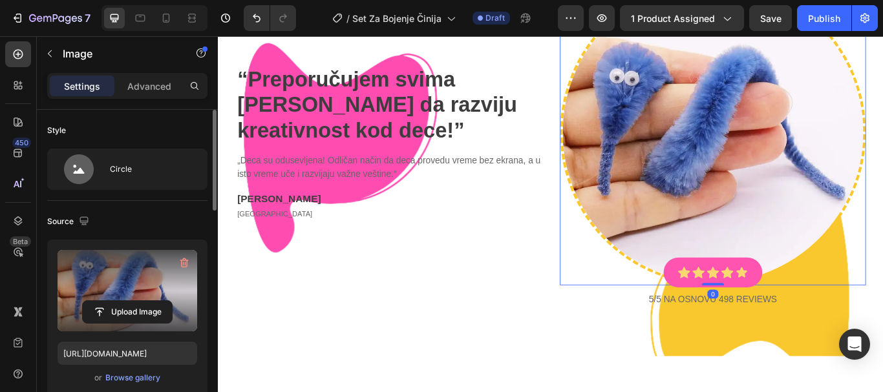
click at [165, 268] on label at bounding box center [128, 290] width 140 height 81
click at [165, 301] on input "file" at bounding box center [127, 312] width 89 height 22
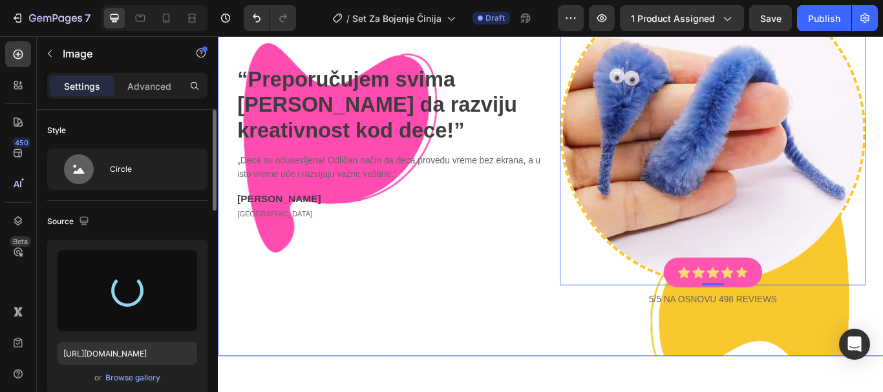
type input "[URL][DOMAIN_NAME]"
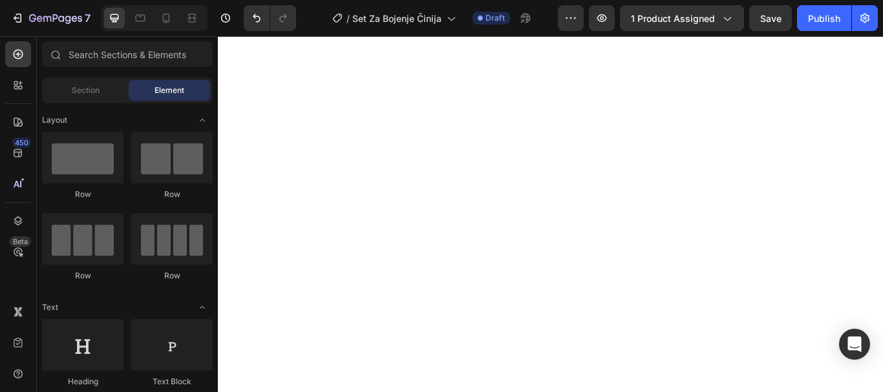
scroll to position [1171, 0]
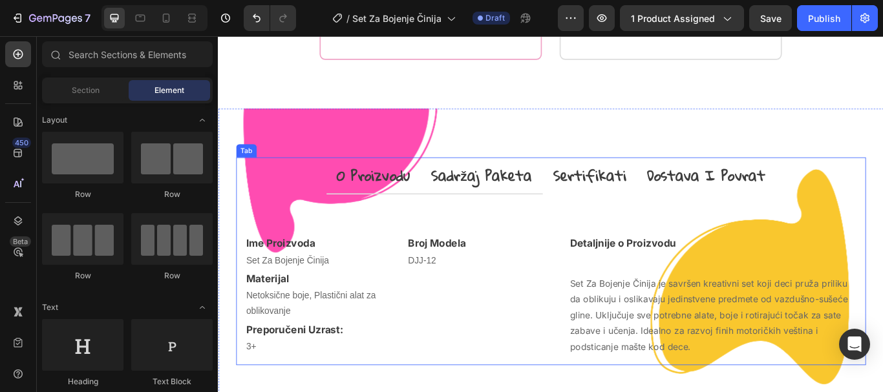
click at [564, 213] on p "sadržaj paketa" at bounding box center [525, 199] width 118 height 28
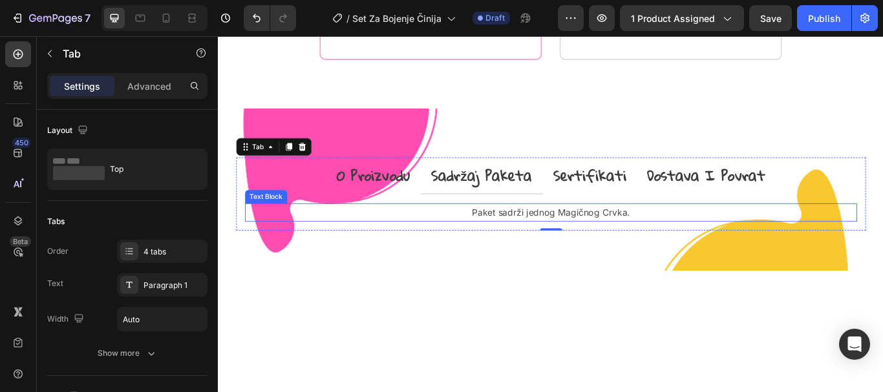
click at [602, 251] on p "Paket sadrži jednog Magičnog Crvka." at bounding box center [605, 242] width 711 height 19
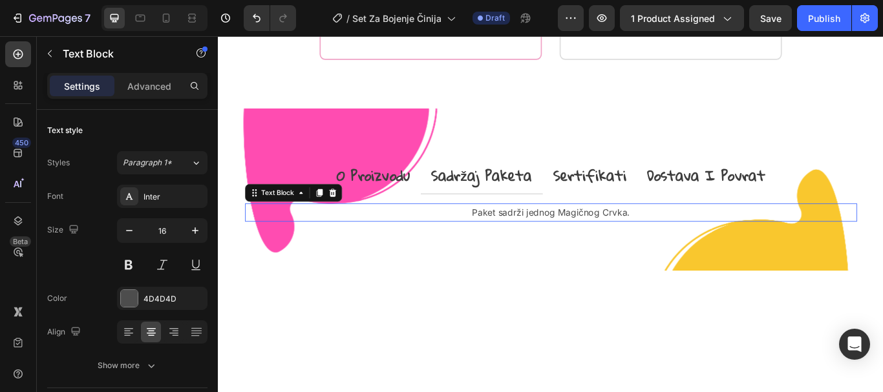
click at [602, 251] on p "Paket sadrži jednog Magičnog Crvka." at bounding box center [605, 242] width 711 height 19
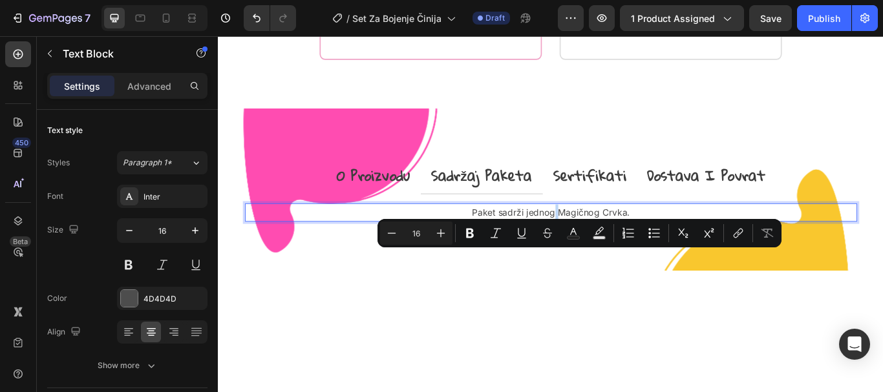
click at [573, 251] on p "Paket sadrži jednog Magičnog Crvka." at bounding box center [605, 242] width 711 height 19
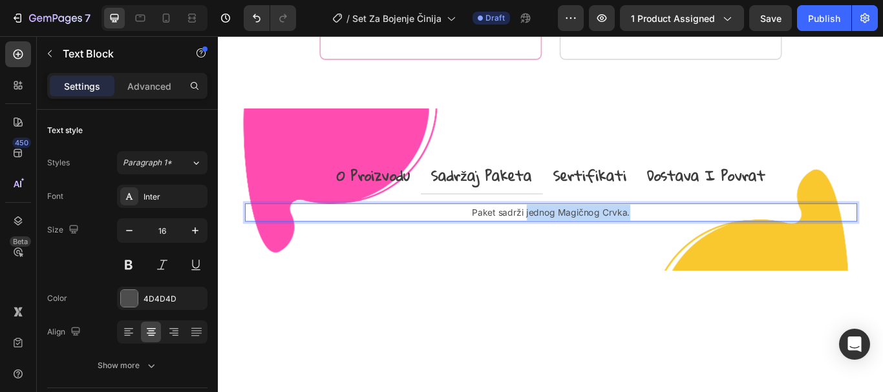
drag, startPoint x: 572, startPoint y: 293, endPoint x: 701, endPoint y: 286, distance: 129.5
click at [701, 251] on p "Paket sadrži jednog Magičnog Crvka." at bounding box center [605, 242] width 711 height 19
click at [565, 251] on p "Paket sadrži jedan Set Za Bojenje Činija" at bounding box center [605, 242] width 711 height 19
click at [704, 251] on p "Paket sadrži jedan Set Za Bojenje Činija" at bounding box center [605, 242] width 711 height 19
click at [413, 213] on p "o proizvodu" at bounding box center [398, 199] width 85 height 28
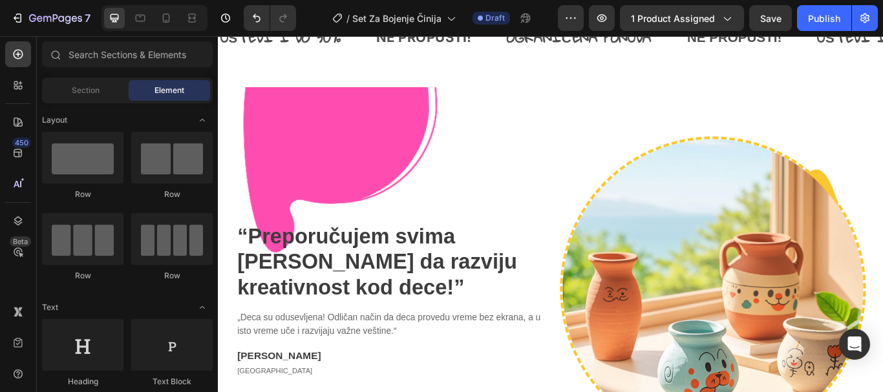
scroll to position [1751, 0]
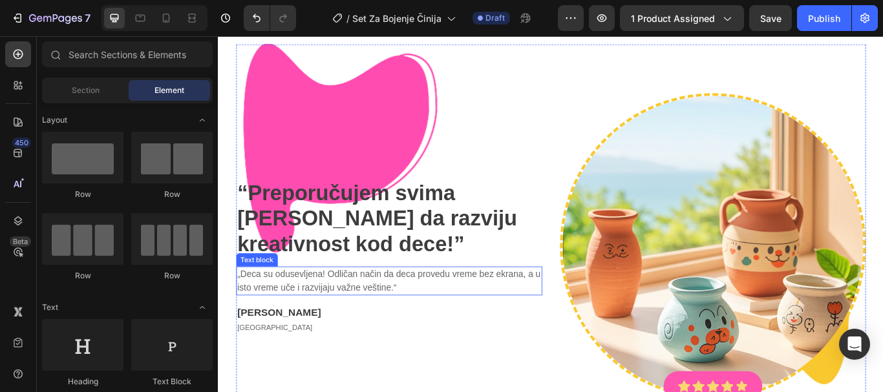
click at [439, 311] on p "„Deca su odusevljena! Odličan način da deca provedu vreme bez ekrana, a u isto …" at bounding box center [417, 321] width 354 height 31
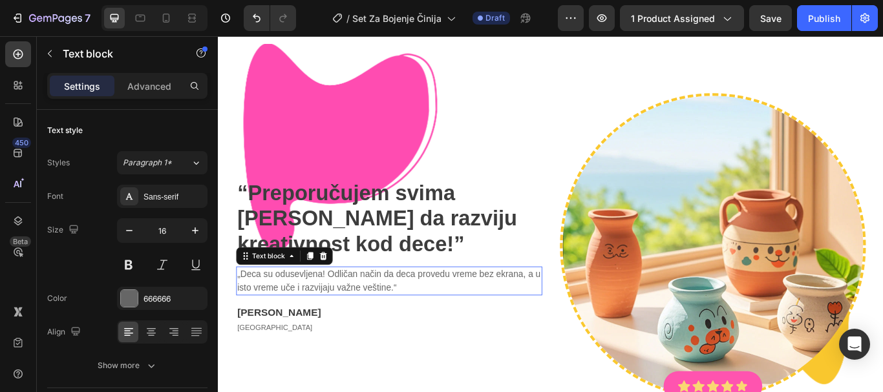
click at [439, 311] on p "„Deca su odusevljena! Odličan način da deca provedu vreme bez ekrana, a u isto …" at bounding box center [417, 321] width 354 height 31
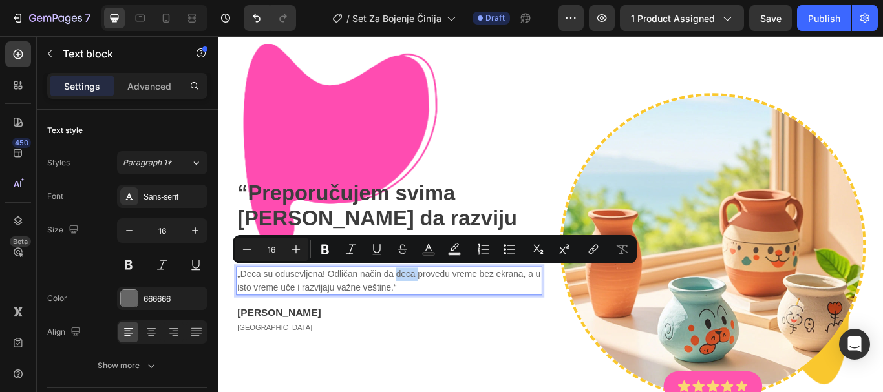
click at [351, 330] on p "„Deca su odusevljena! Odličan način da deca provedu vreme bez ekrana, a u isto …" at bounding box center [417, 321] width 354 height 31
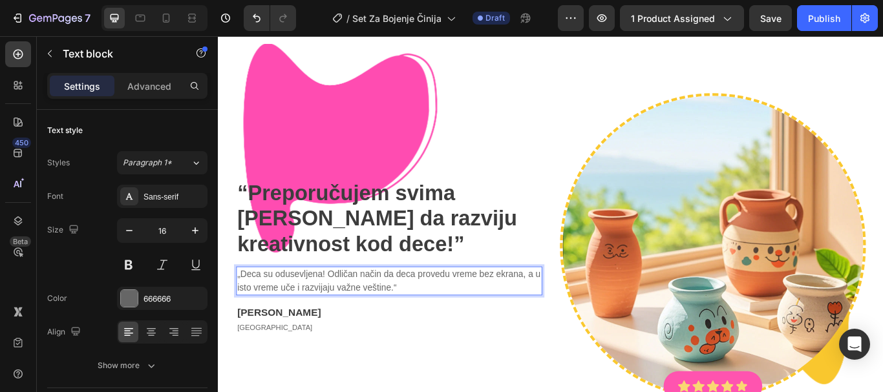
click at [351, 330] on p "„Deca su odusevljena! Odličan način da deca provedu vreme bez ekrana, a u isto …" at bounding box center [417, 321] width 354 height 31
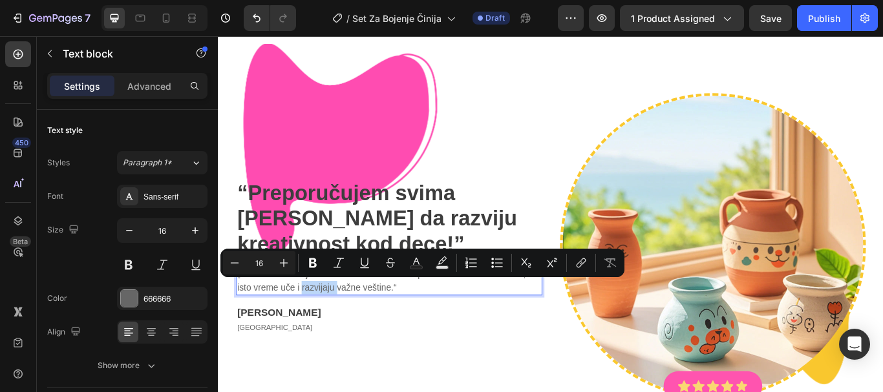
click at [393, 329] on p "„Deca su odusevljena! Odličan način da deca provedu vreme bez ekrana, a u isto …" at bounding box center [417, 321] width 354 height 31
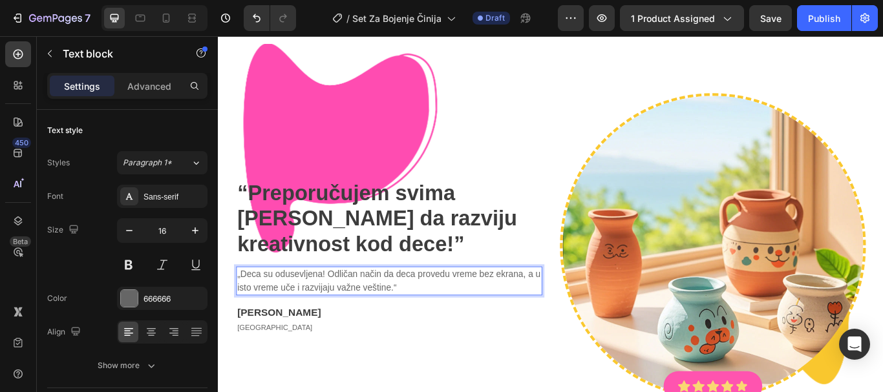
click at [259, 311] on p "„Deca su odusevljena! Odličan način da deca provedu vreme bez ekrana, a u isto …" at bounding box center [417, 321] width 354 height 31
click at [352, 307] on p "„Mališani su odusevljena! Odličan način da deca provedu vreme bez ekrana, a u i…" at bounding box center [417, 321] width 354 height 31
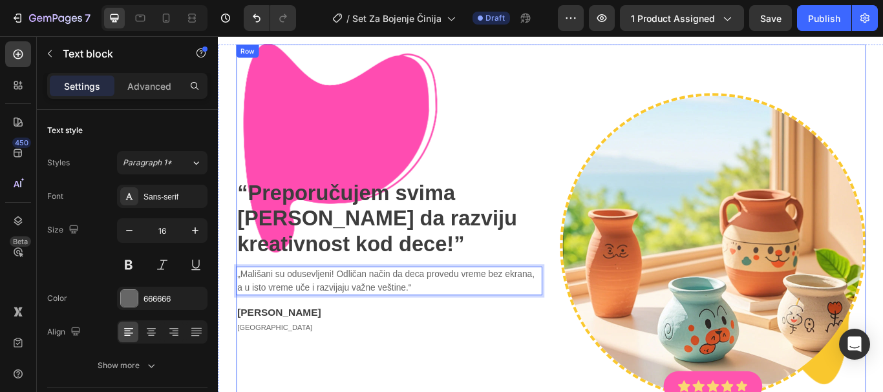
click at [438, 389] on div "“ Preporučujem svima [PERSON_NAME] da razviju kreativnost kod dece! ” Heading „…" at bounding box center [417, 294] width 357 height 383
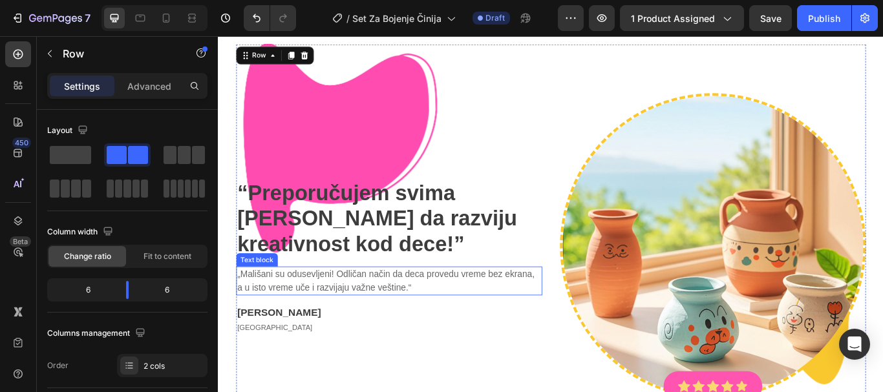
click at [269, 312] on p "„Mališani su odusevljeni! Odličan način da deca provedu vreme bez ekrana, a u i…" at bounding box center [417, 321] width 354 height 31
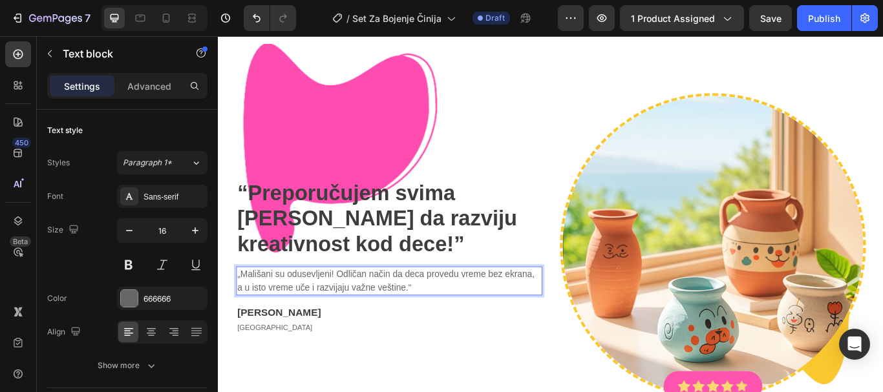
click at [269, 312] on p "„Mališani su odusevljeni! Odličan način da deca provedu vreme bez ekrana, a u i…" at bounding box center [417, 321] width 354 height 31
click at [437, 314] on p "„Deca su odusevljeni! Odličan način da deca provedu vreme bez ekrana, a u isto …" at bounding box center [417, 321] width 354 height 31
click at [344, 312] on p "„Deca su odusevljeni! Odličan način da provedu vreme bez ekrana, a u isto vreme…" at bounding box center [417, 321] width 354 height 31
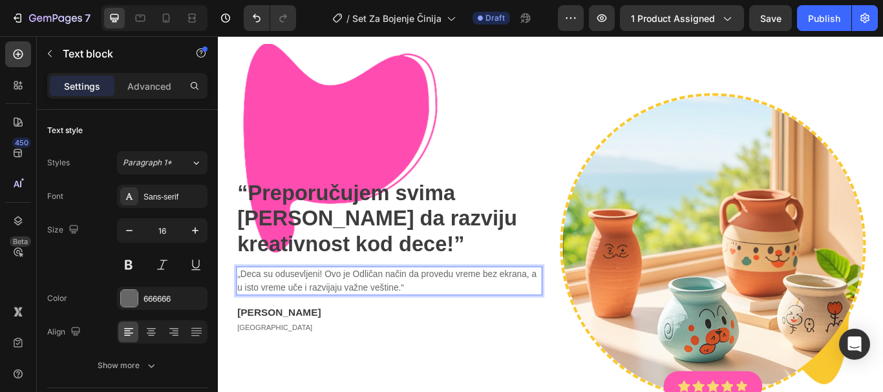
click at [382, 312] on p "„Deca su odusevljeni! Ovo je Odličan način da provedu vreme bez ekrana, a u ist…" at bounding box center [417, 321] width 354 height 31
click at [434, 313] on p "„Deca su odusevljeni! Ovo je odličan način da provedu vreme bez ekrana, a u ist…" at bounding box center [417, 321] width 354 height 31
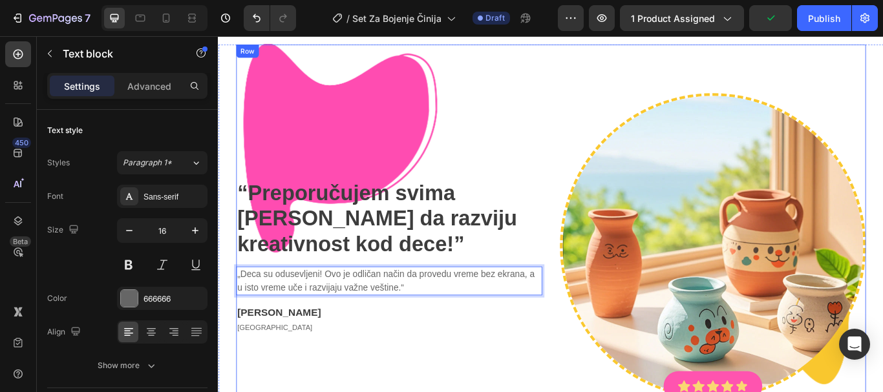
click at [469, 388] on div "“ Preporučujem svima [PERSON_NAME] da razviju kreativnost kod dece! ” Heading „…" at bounding box center [417, 294] width 357 height 383
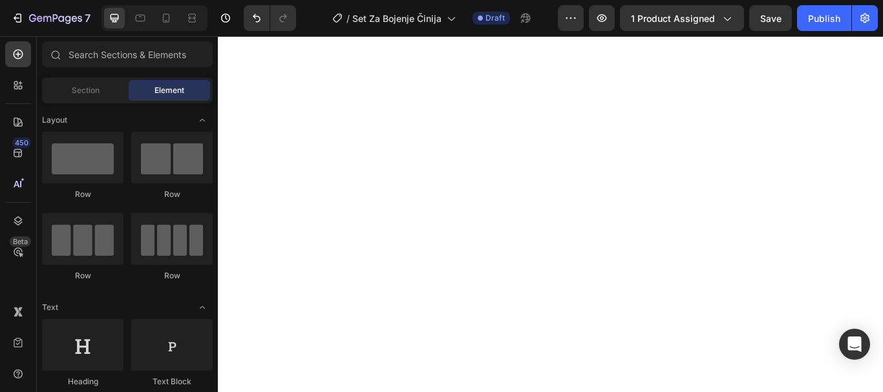
scroll to position [0, 0]
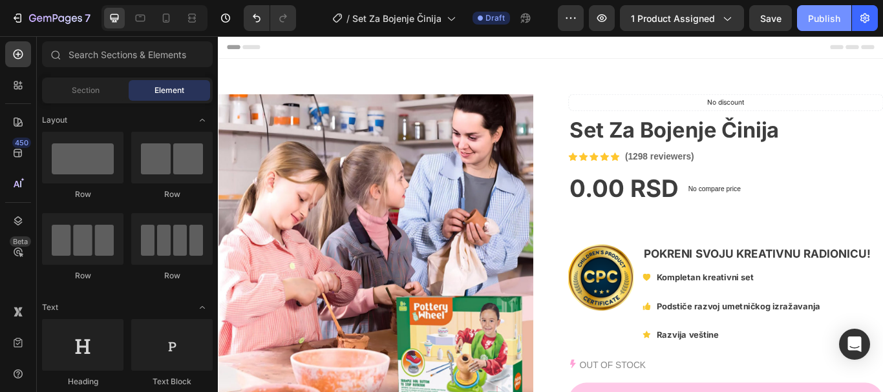
click at [818, 18] on div "Publish" at bounding box center [824, 19] width 32 height 14
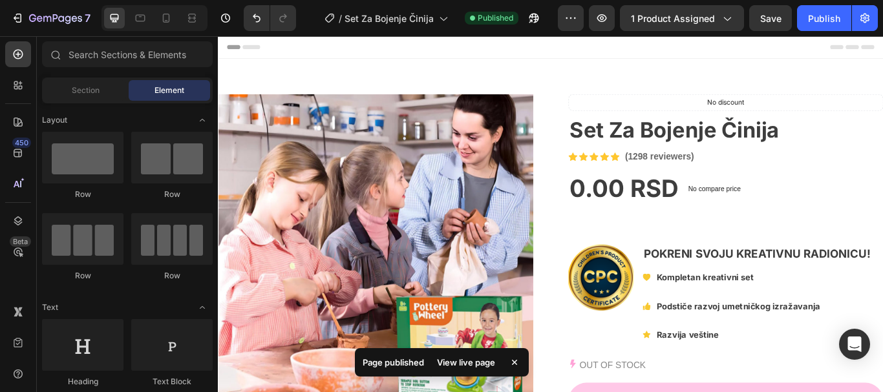
scroll to position [74, 0]
